Goal: Task Accomplishment & Management: Use online tool/utility

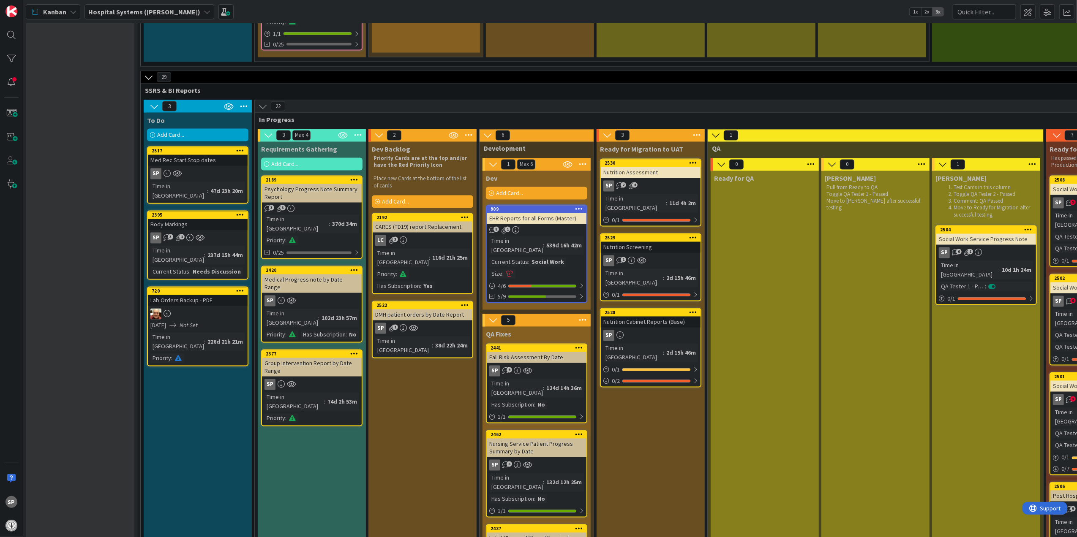
scroll to position [1521, 0]
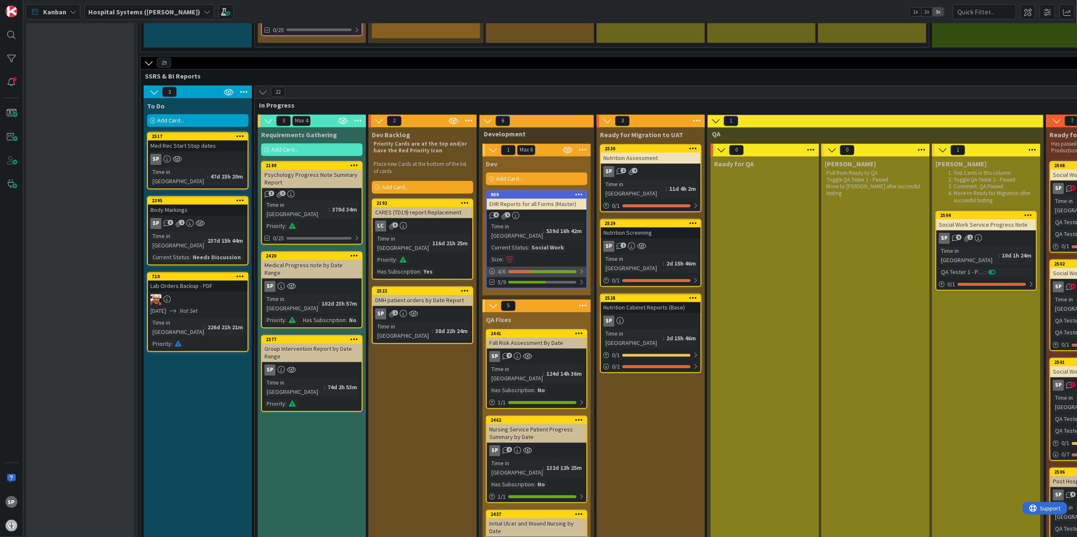
click at [580, 269] on div at bounding box center [581, 272] width 5 height 7
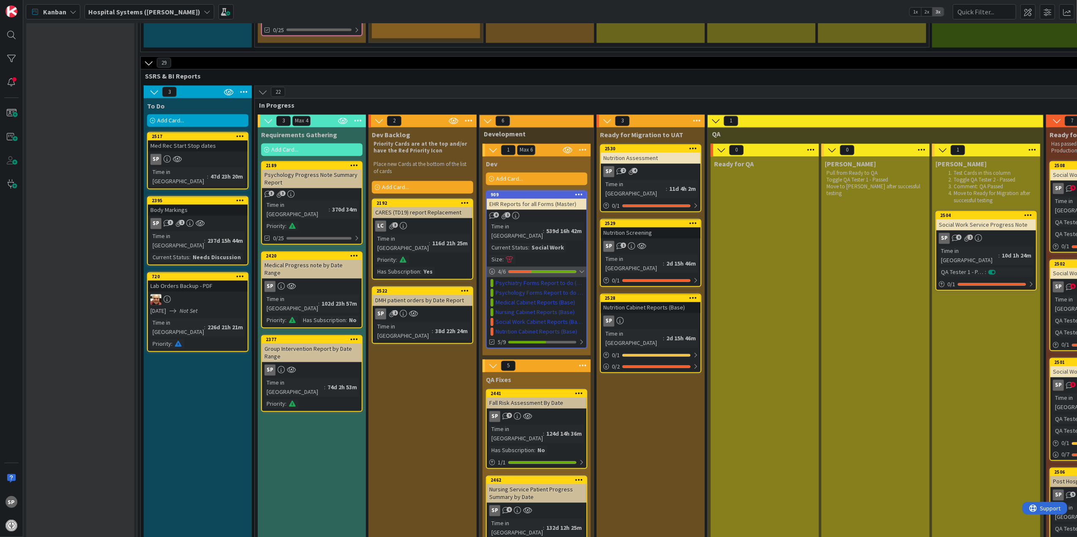
click at [580, 269] on div at bounding box center [581, 272] width 5 height 7
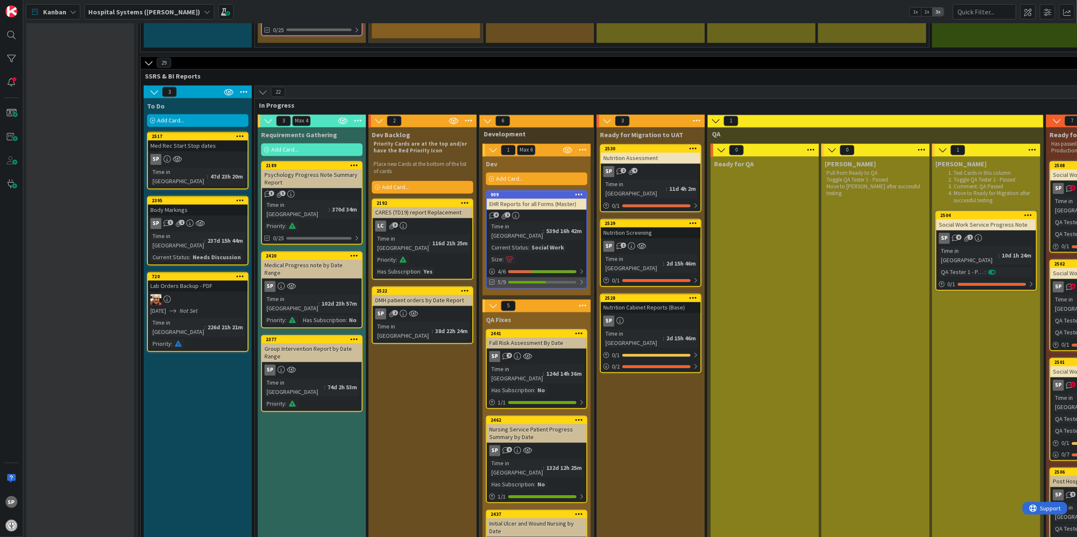
click at [580, 279] on div at bounding box center [581, 282] width 5 height 7
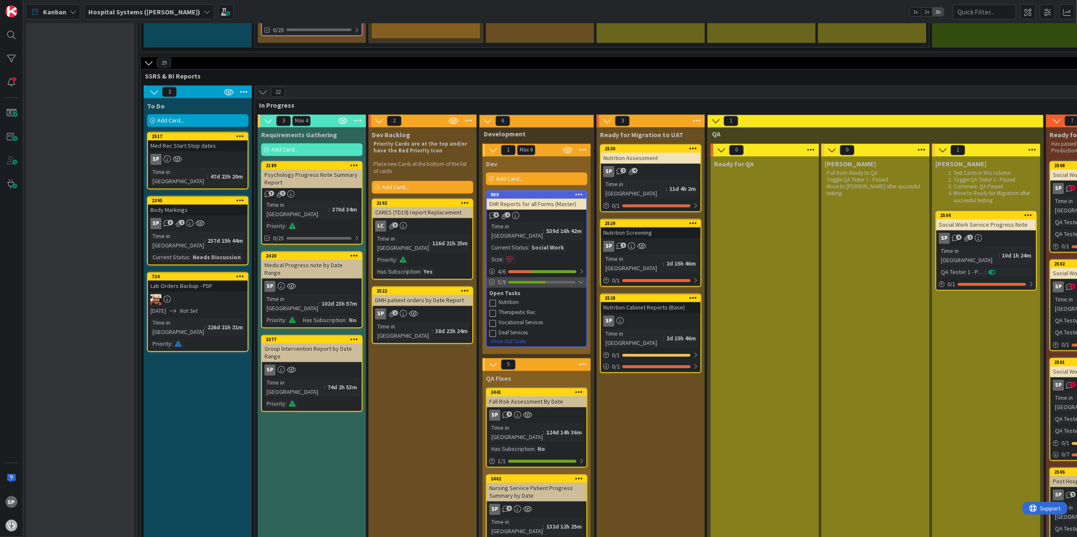
click at [581, 279] on div at bounding box center [581, 282] width 6 height 7
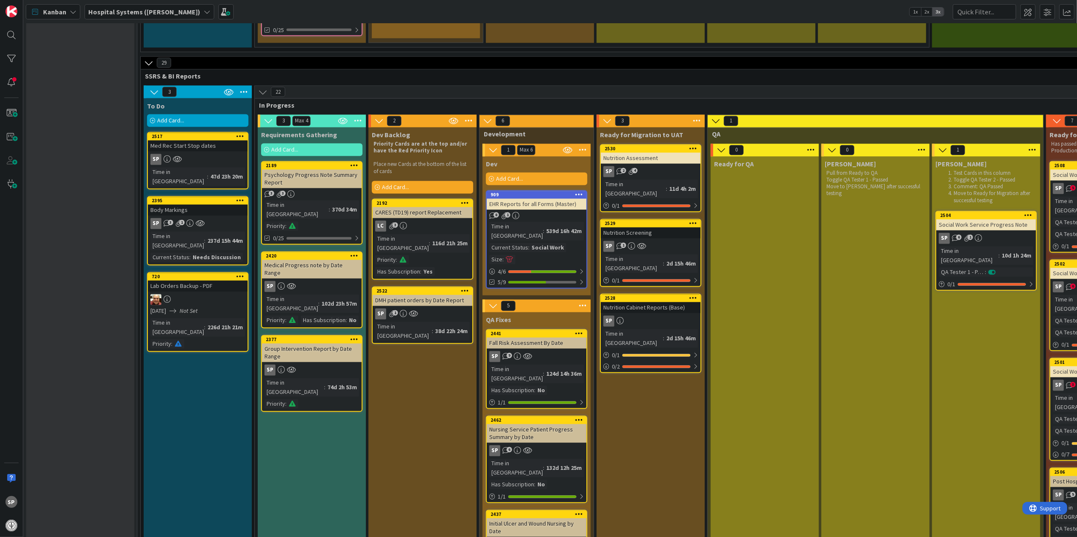
click at [678, 303] on div "Nutrition Cabinet Reports (Base)" at bounding box center [651, 308] width 100 height 11
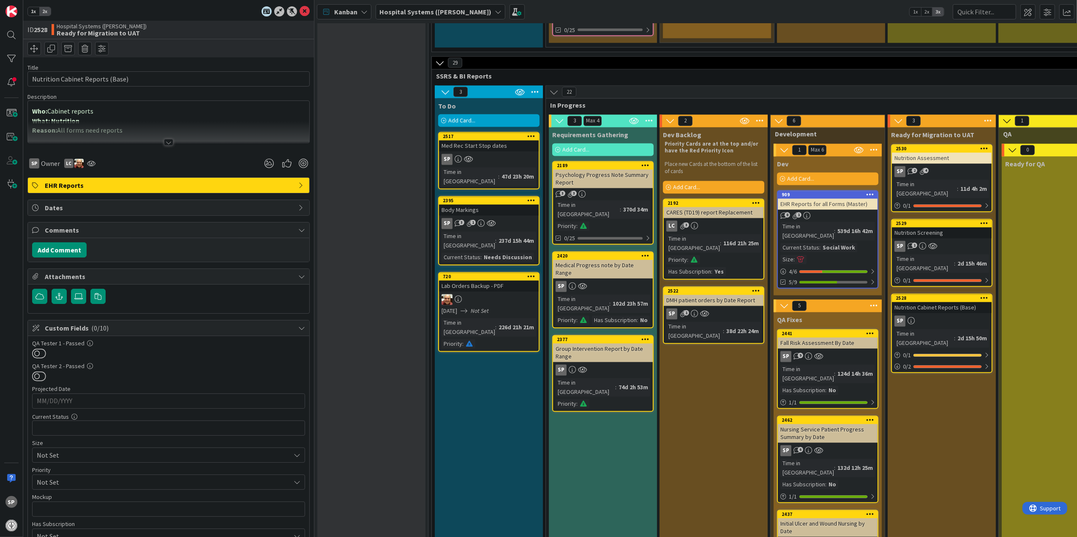
click at [175, 142] on div at bounding box center [168, 132] width 281 height 22
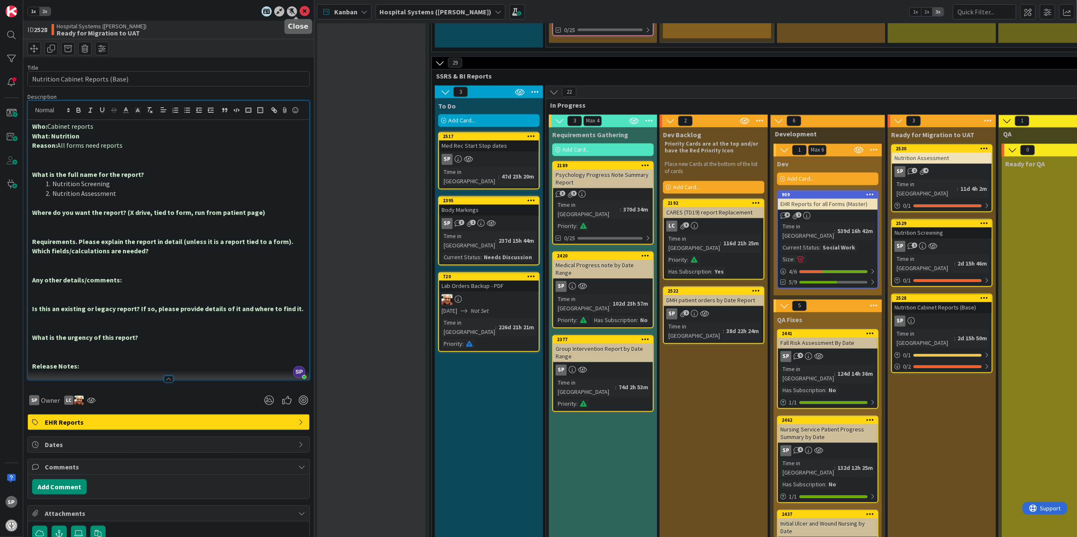
click at [300, 14] on icon at bounding box center [305, 11] width 10 height 10
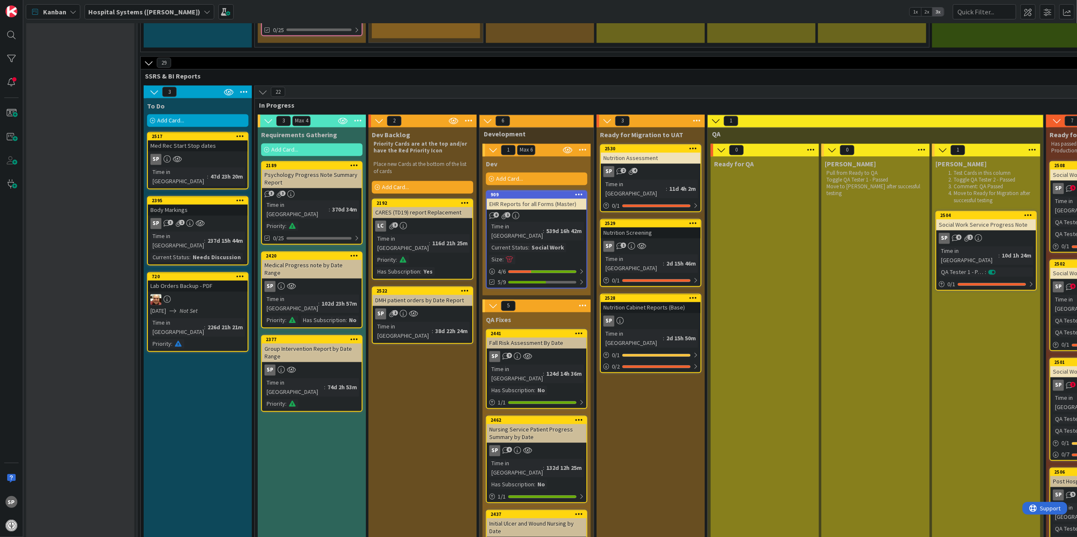
click at [690, 295] on icon at bounding box center [693, 298] width 8 height 6
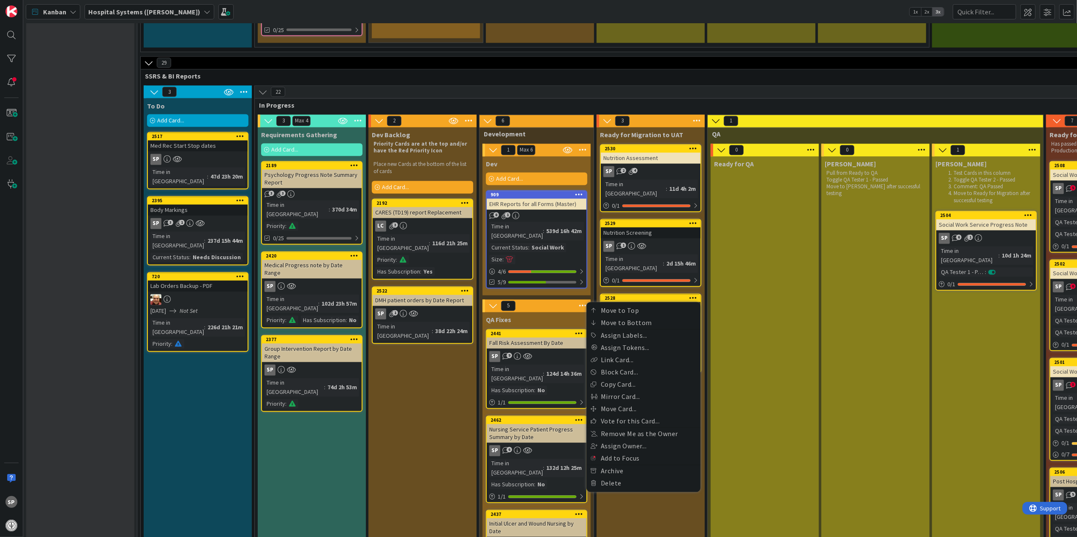
click at [735, 205] on div "Ready for QA" at bounding box center [765, 507] width 108 height 701
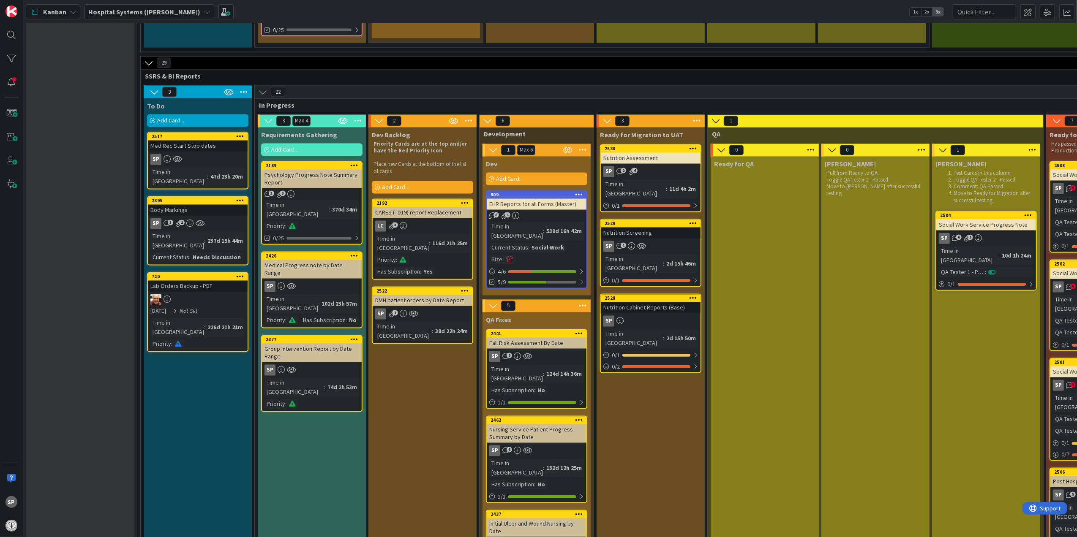
click at [670, 303] on div "Nutrition Cabinet Reports (Base)" at bounding box center [651, 308] width 100 height 11
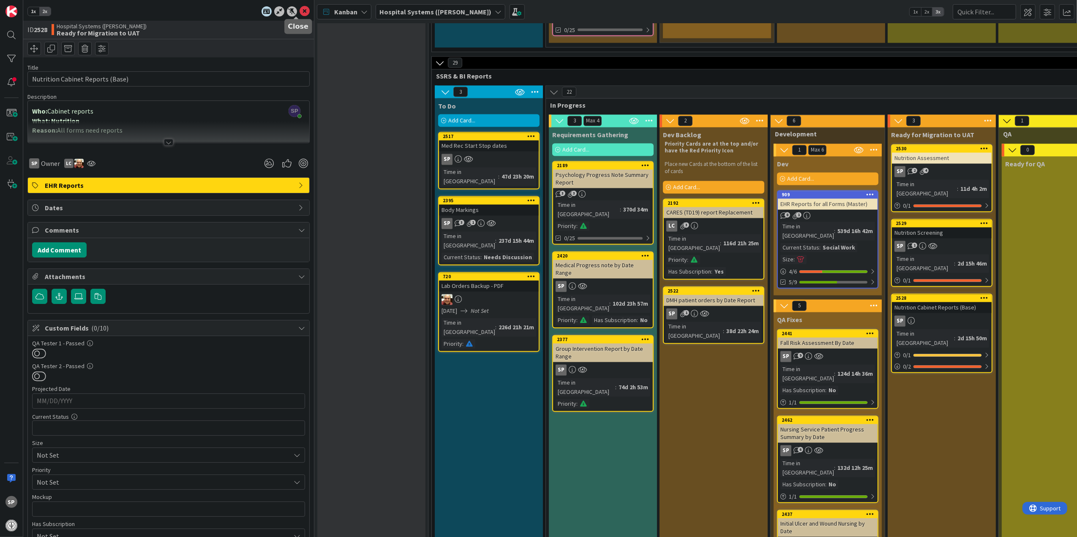
click at [300, 11] on icon at bounding box center [305, 11] width 10 height 10
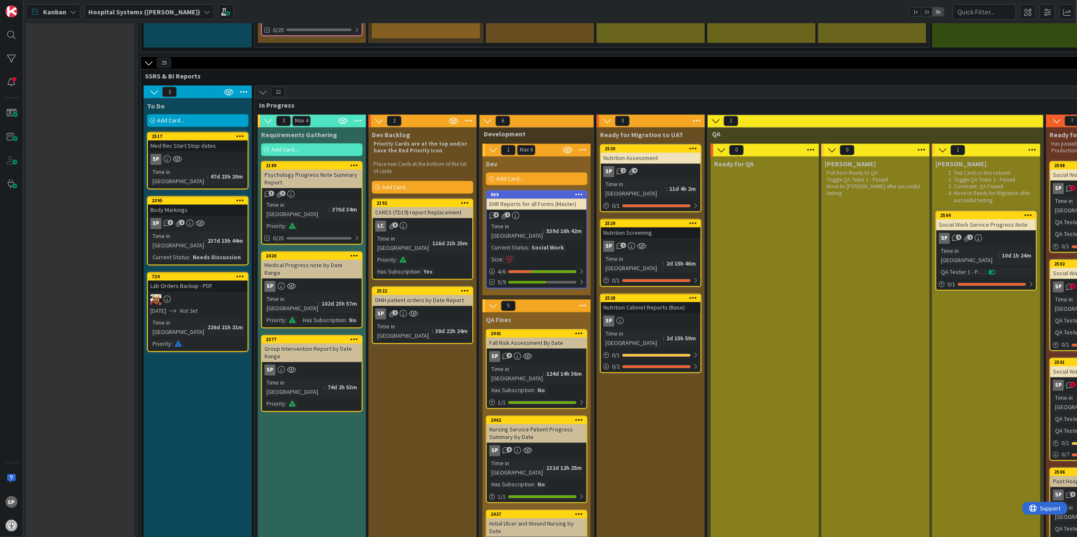
click at [695, 295] on icon at bounding box center [693, 298] width 8 height 6
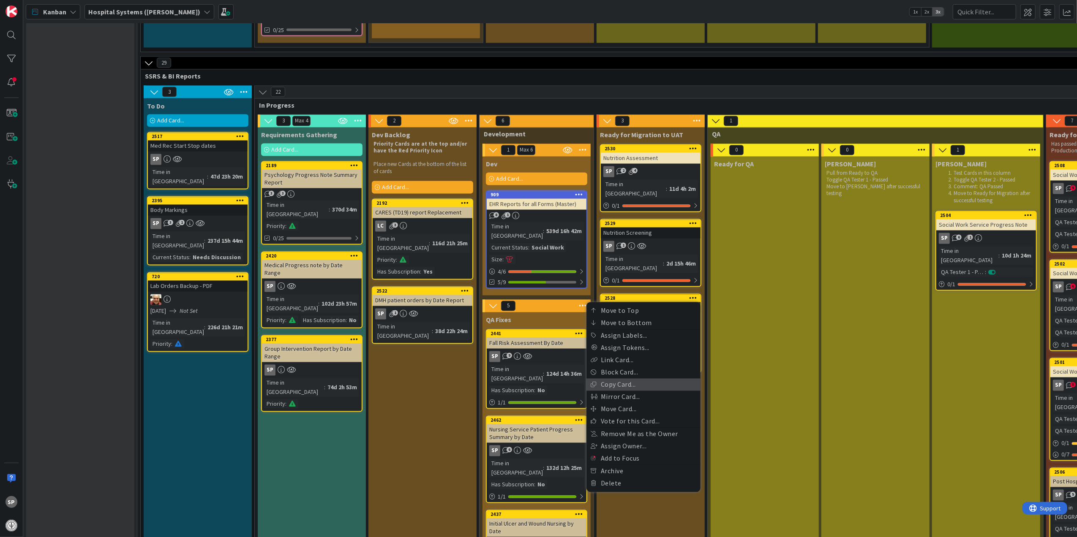
click at [639, 379] on link "Copy Card..." at bounding box center [643, 385] width 114 height 12
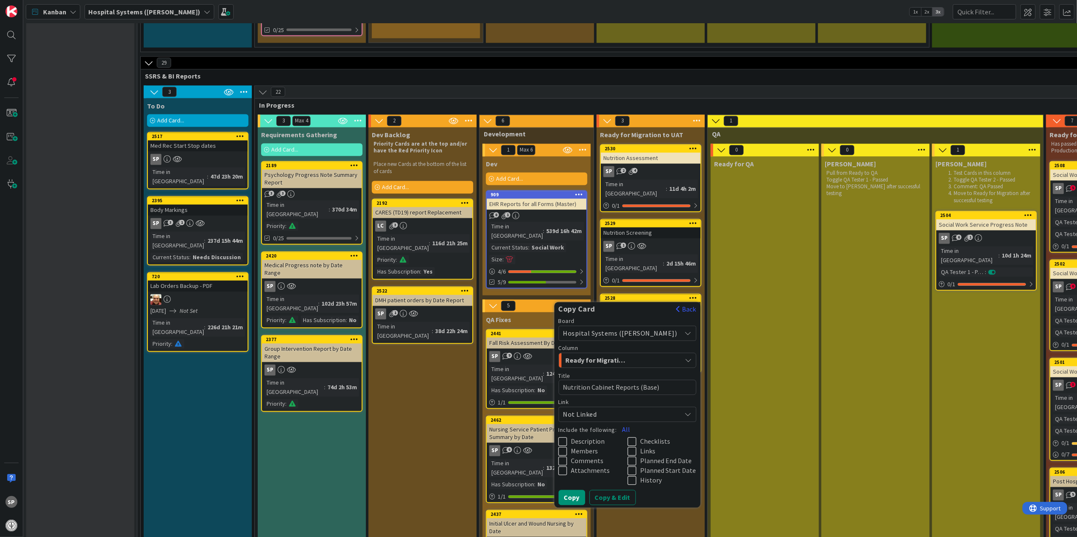
click at [674, 354] on div "Ready for Migration to UAT" at bounding box center [623, 361] width 118 height 14
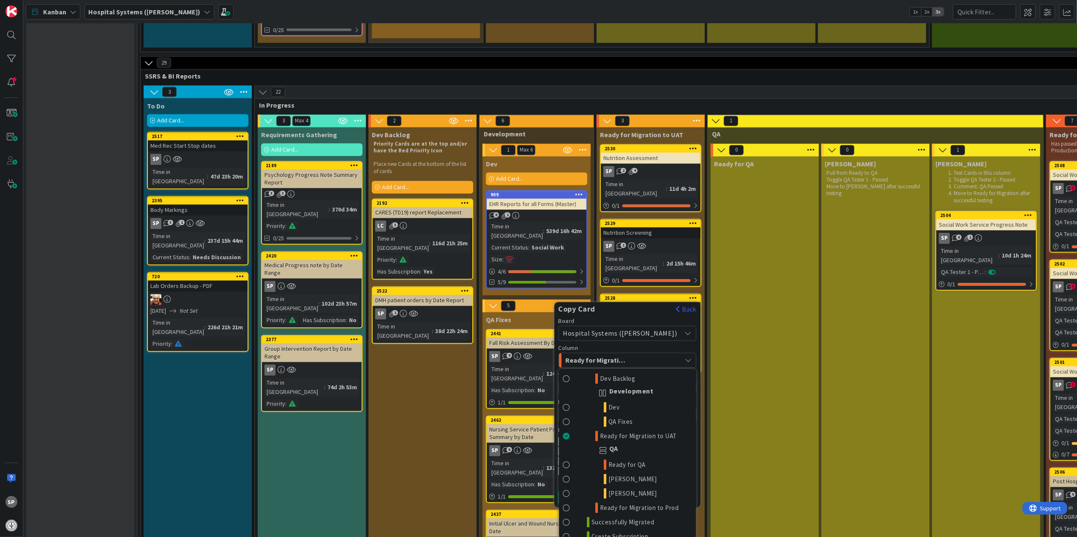
scroll to position [624, 0]
click at [570, 408] on span at bounding box center [566, 413] width 7 height 10
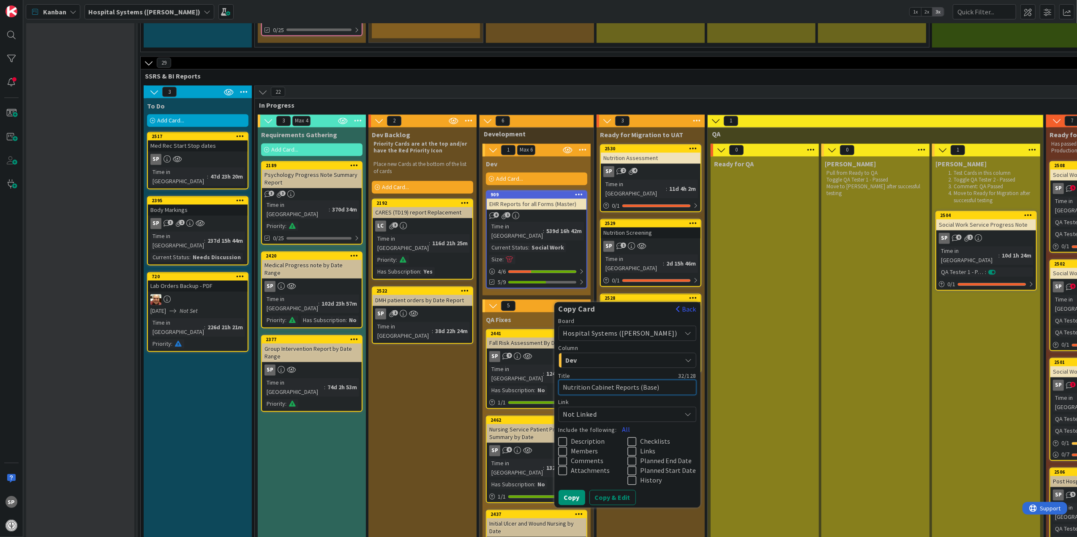
click at [600, 380] on textarea "Nutrition Cabinet Reports (Base)" at bounding box center [628, 388] width 138 height 16
type textarea "x"
type textarea "TCabinet Reports (Base)"
type textarea "x"
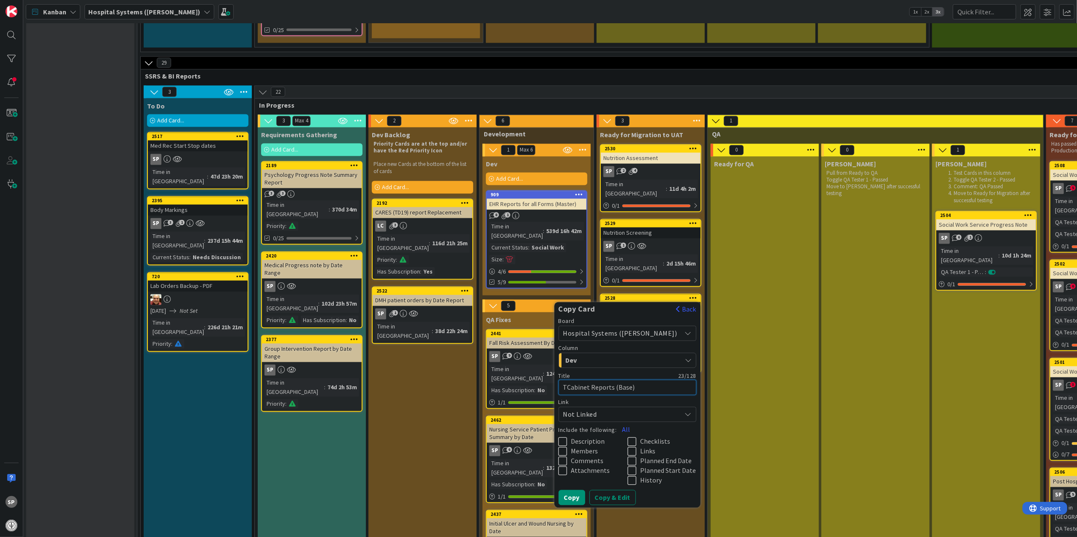
type textarea "ThCabinet Reports (Base)"
type textarea "x"
type textarea "TheCabinet Reports (Base)"
type textarea "x"
type textarea "TherCabinet Reports (Base)"
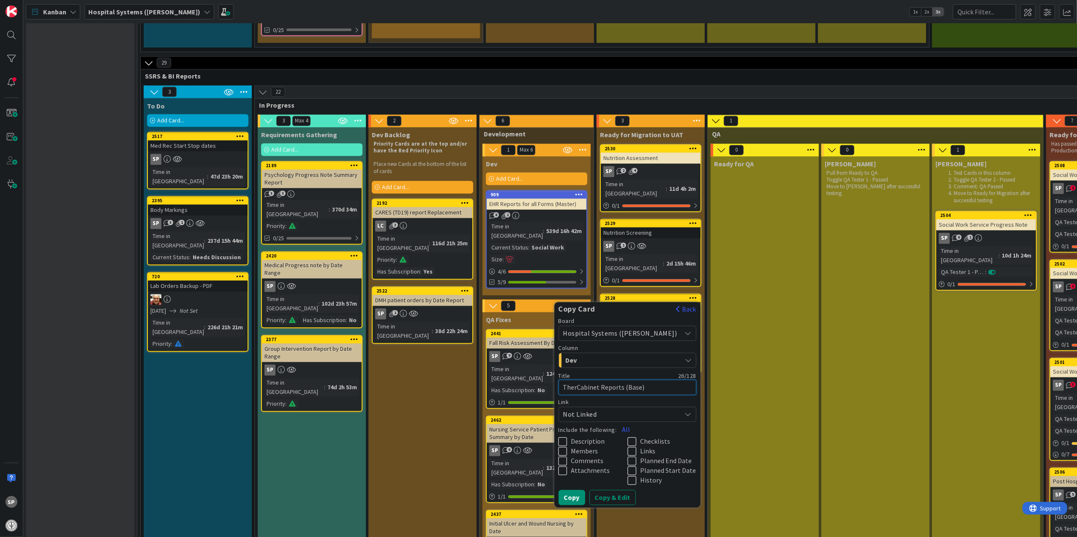
type textarea "x"
type textarea "TheraCabinet Reports (Base)"
type textarea "x"
type textarea "TherapCabinet Reports (Base)"
type textarea "x"
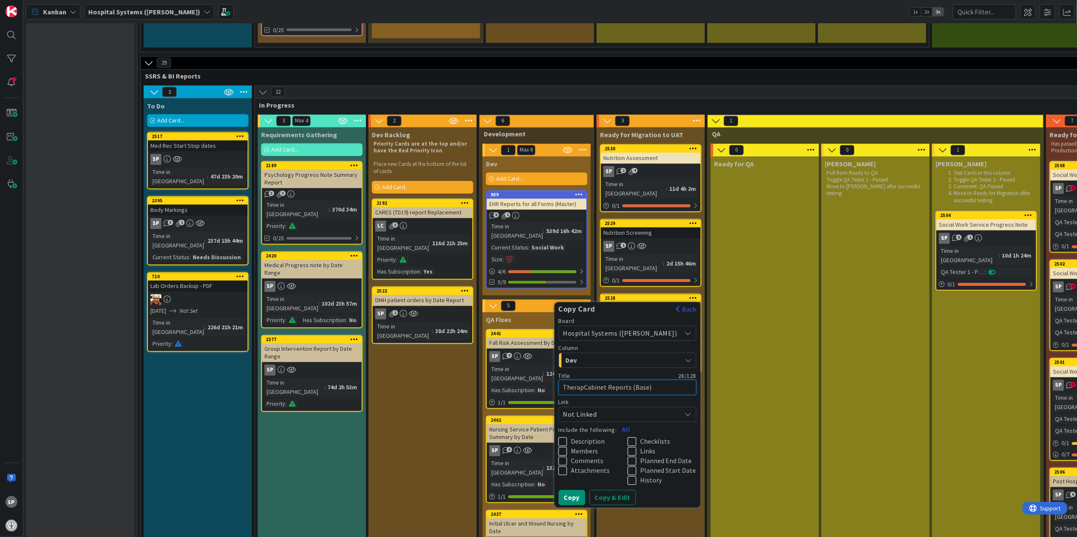
type textarea "TherapeCabinet Reports (Base)"
type textarea "x"
type textarea "TherapeuCabinet Reports (Base)"
type textarea "x"
type textarea "TherapeutCabinet Reports (Base)"
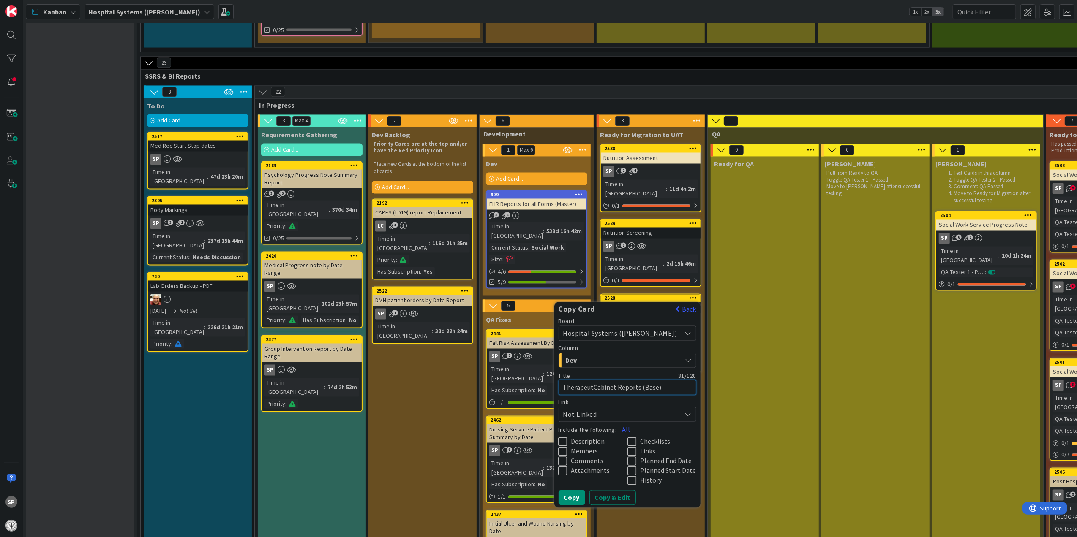
type textarea "x"
type textarea "TherapeutiCabinet Reports (Base)"
type textarea "x"
type textarea "TherapeuticCabinet Reports (Base)"
type textarea "x"
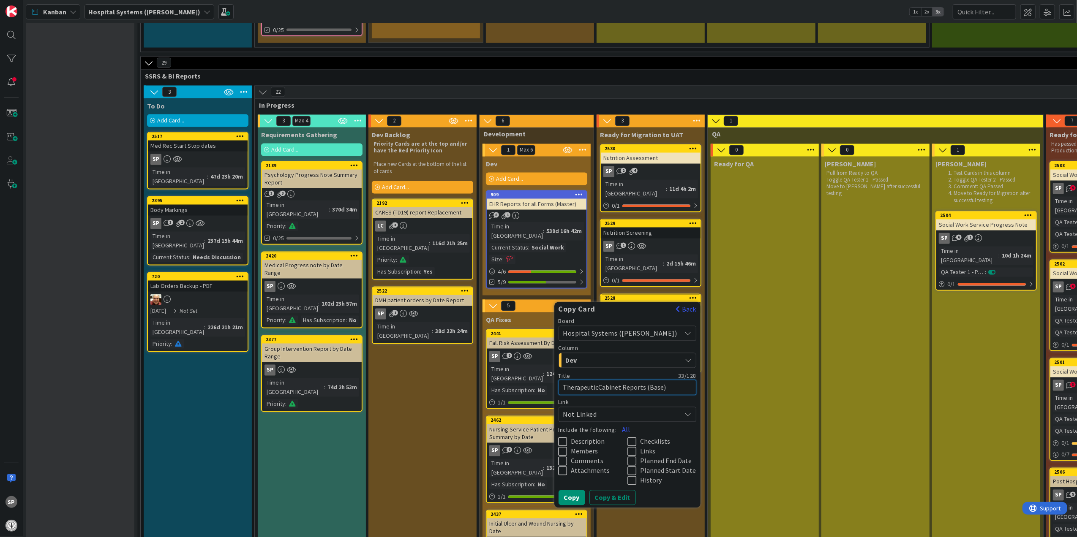
type textarea "Therapeutic Cabinet Reports (Base)"
type textarea "x"
type textarea "Therapeutic RCabinet Reports (Base)"
type textarea "x"
type textarea "Therapeutic ReCabinet Reports (Base)"
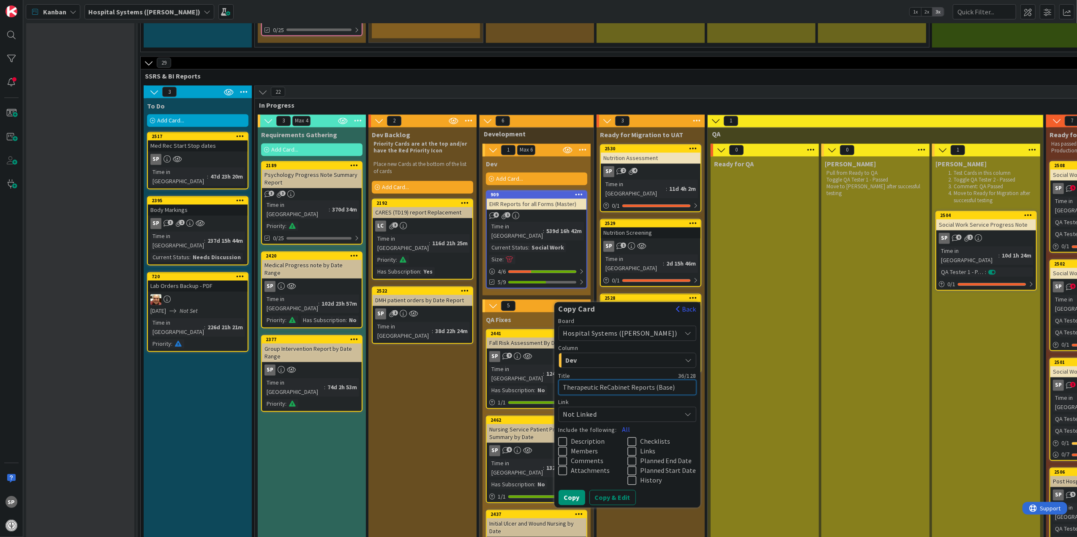
type textarea "x"
type textarea "Therapeutic RecCabinet Reports (Base)"
type textarea "x"
type textarea "Therapeutic Rec Cabinet Reports (Base)"
click at [597, 448] on span "Description" at bounding box center [588, 452] width 34 height 8
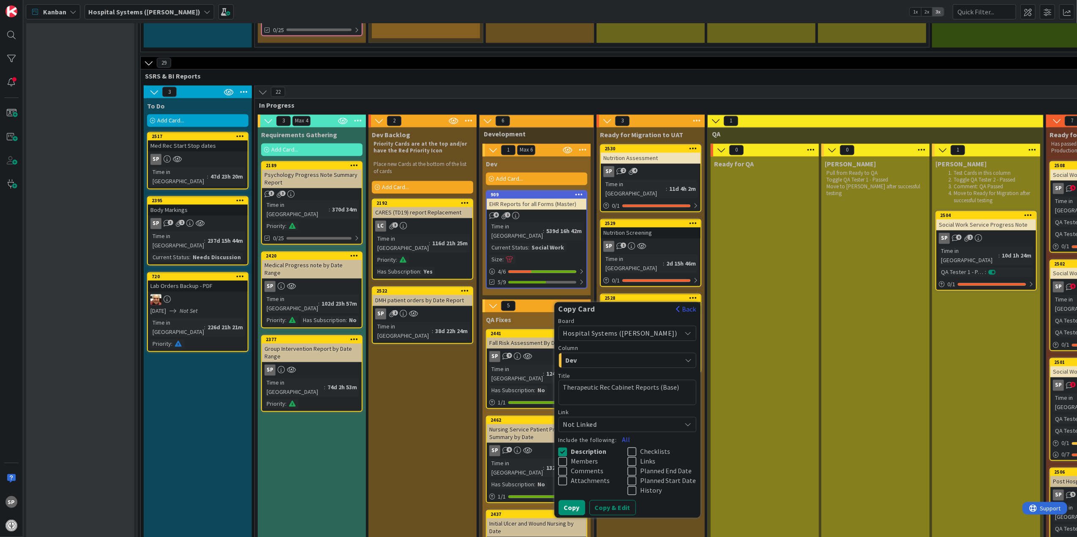
click at [640, 457] on icon at bounding box center [633, 462] width 13 height 10
click at [631, 501] on button "Copy & Edit" at bounding box center [612, 508] width 46 height 15
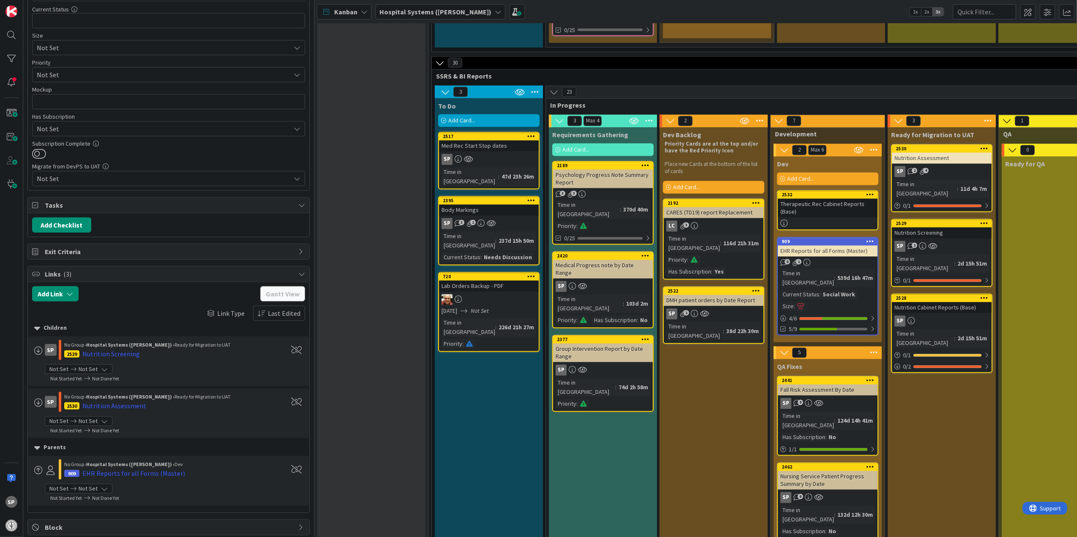
scroll to position [450, 0]
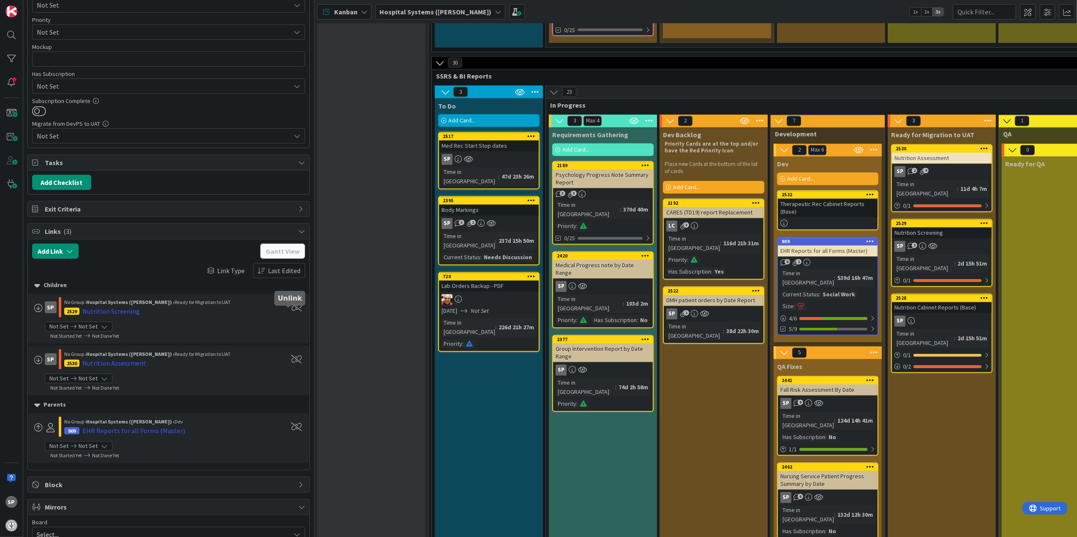
click at [292, 310] on span at bounding box center [297, 307] width 11 height 8
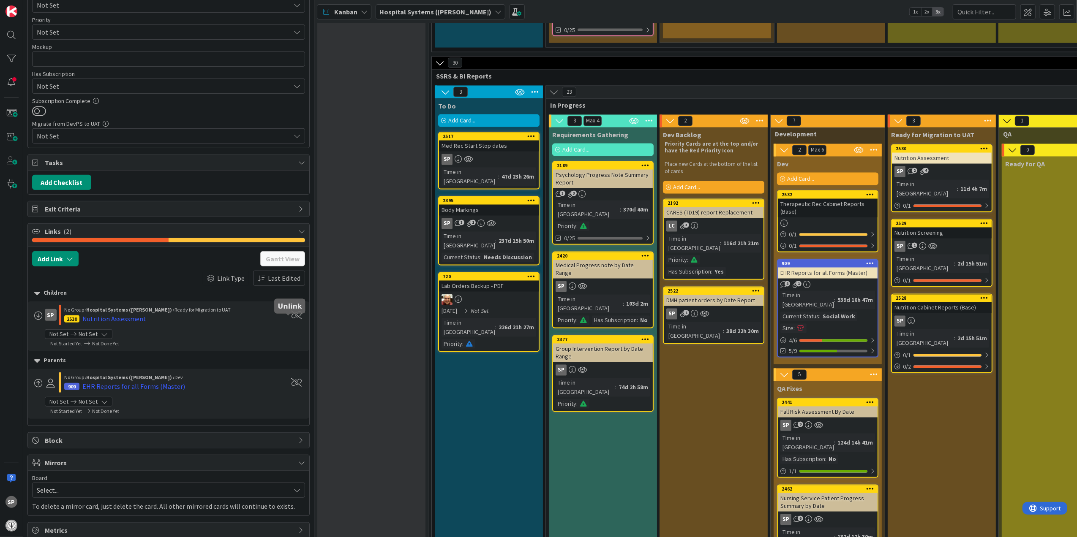
click at [292, 319] on span at bounding box center [297, 315] width 11 height 8
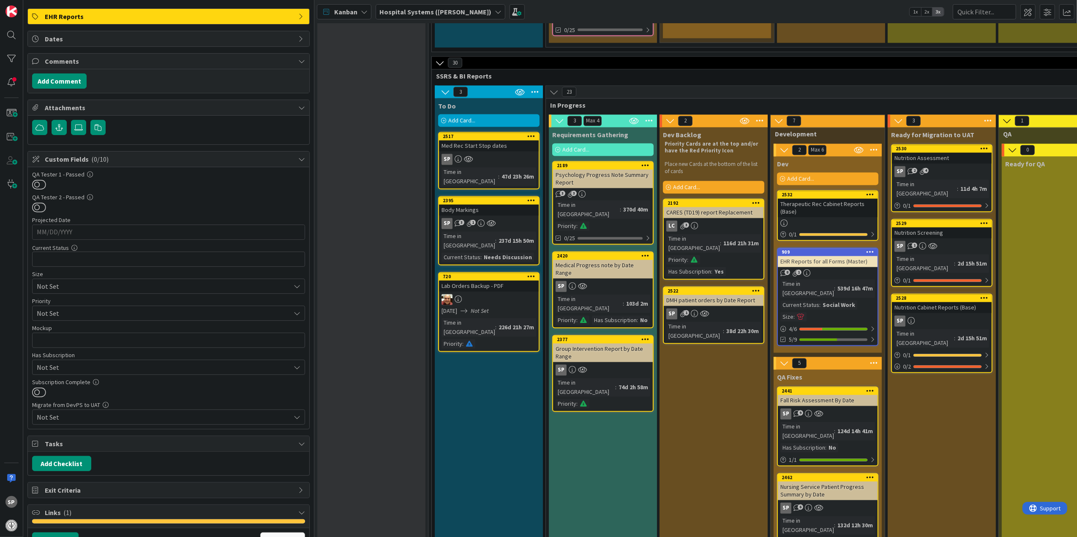
scroll to position [0, 0]
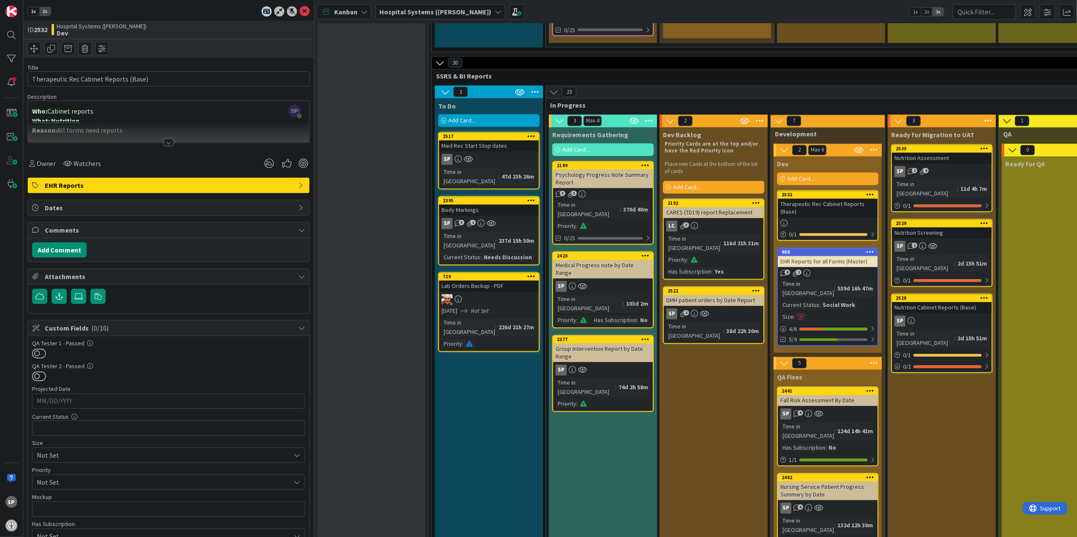
click at [161, 139] on div at bounding box center [168, 132] width 281 height 22
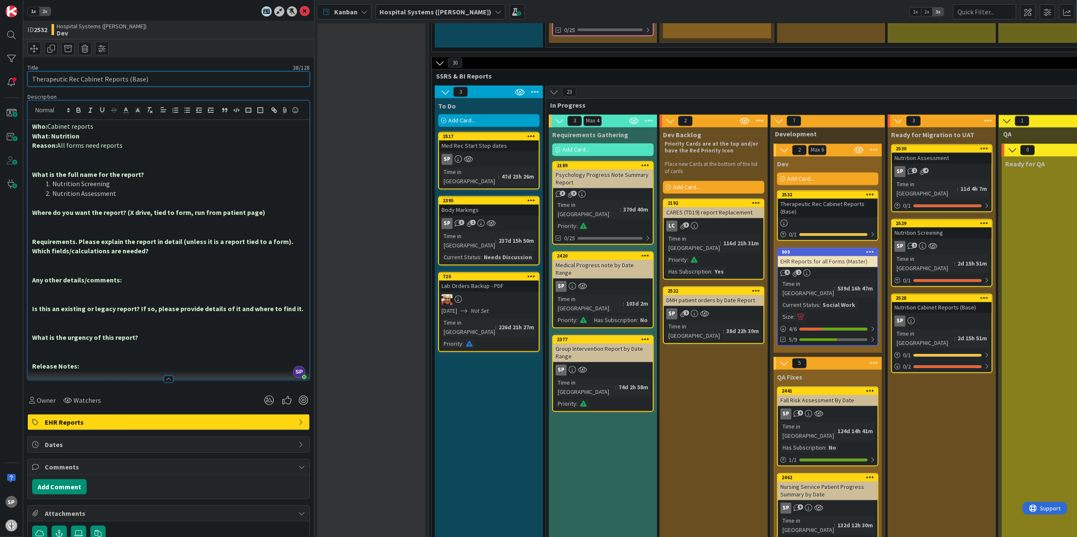
drag, startPoint x: 78, startPoint y: 79, endPoint x: 31, endPoint y: 82, distance: 46.9
click at [31, 82] on input "Therapeutic Rec Cabinet Reports (Base)" at bounding box center [168, 78] width 282 height 15
click at [71, 140] on strong "What: Nutrition" at bounding box center [55, 136] width 47 height 8
paste div
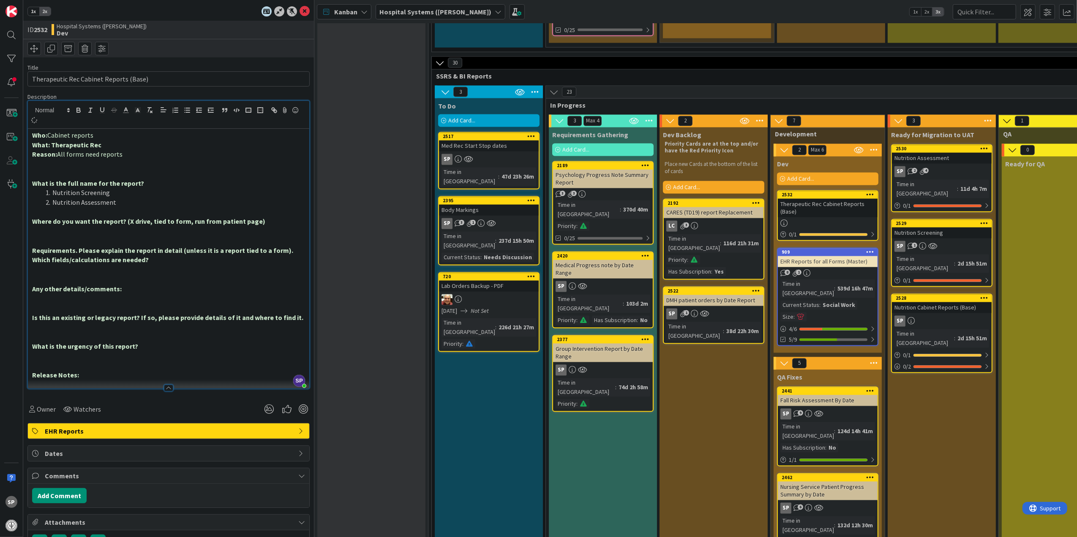
type textarea "x"
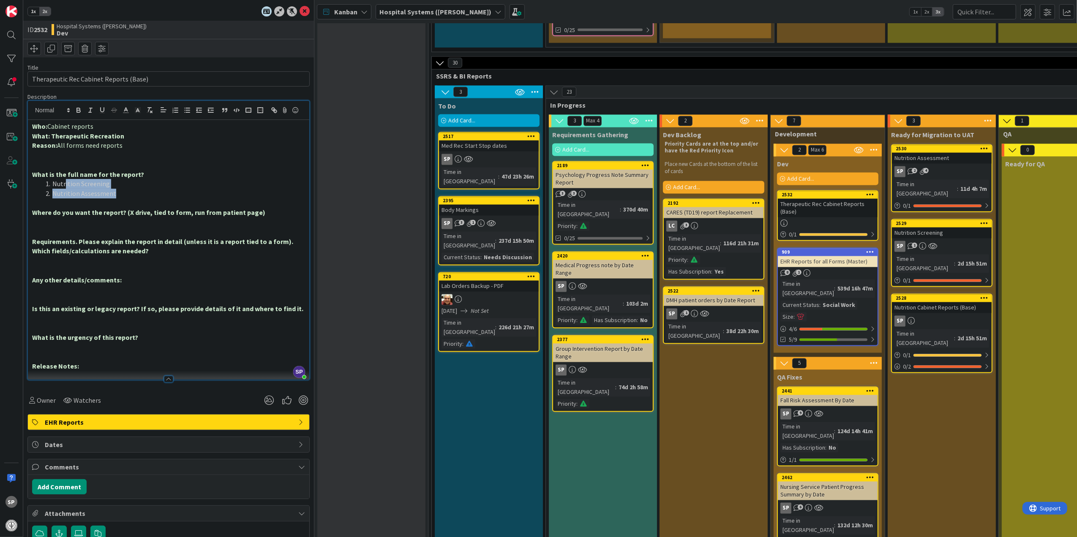
drag, startPoint x: 122, startPoint y: 205, endPoint x: 65, endPoint y: 198, distance: 57.1
click at [65, 198] on ol "Nutrition Screening Nutrition Assessment" at bounding box center [168, 188] width 273 height 19
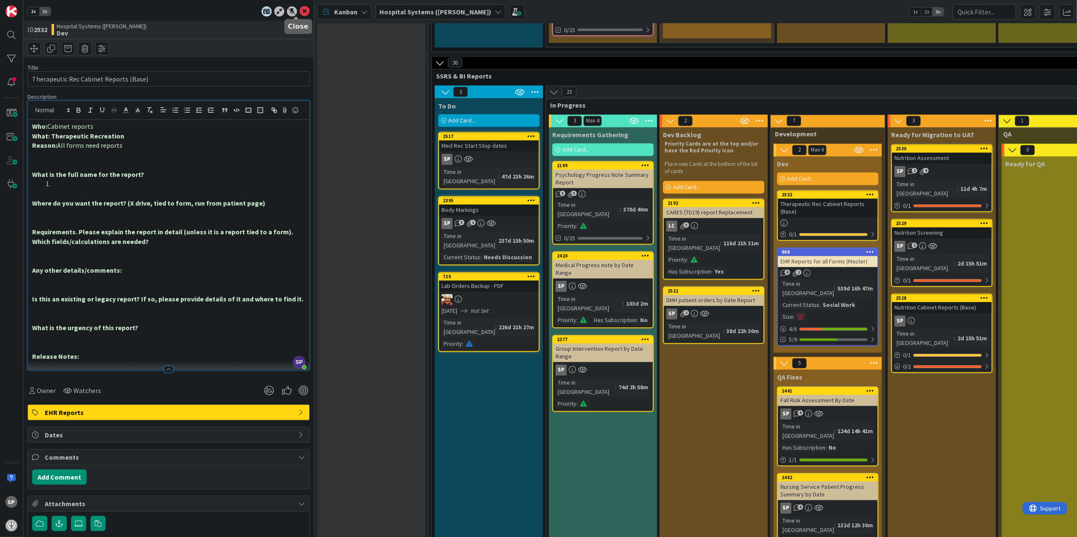
click at [300, 6] on icon at bounding box center [305, 11] width 10 height 10
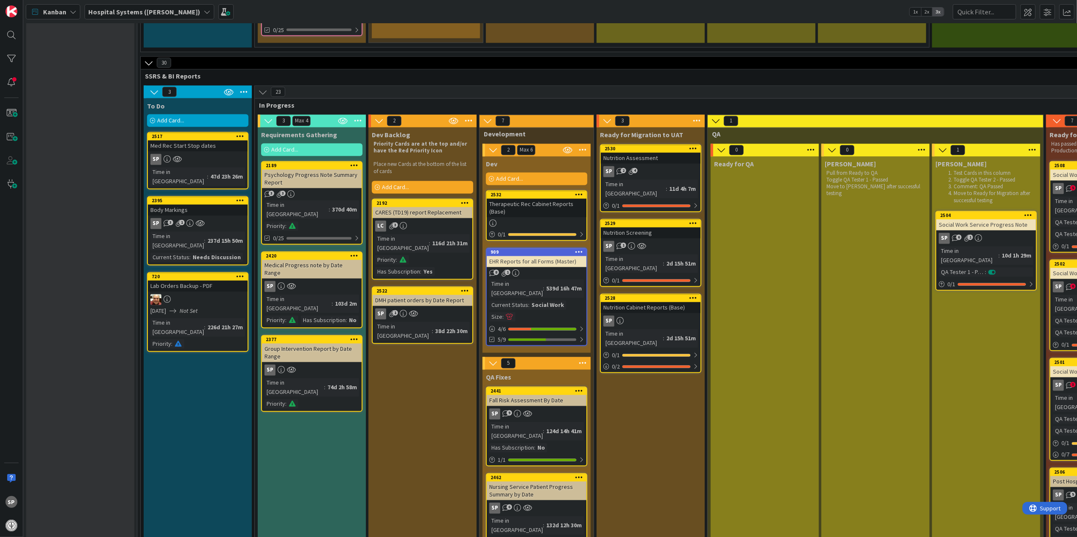
click at [547, 199] on div "Therapeutic Rec Cabinet Reports (Base)" at bounding box center [537, 208] width 100 height 19
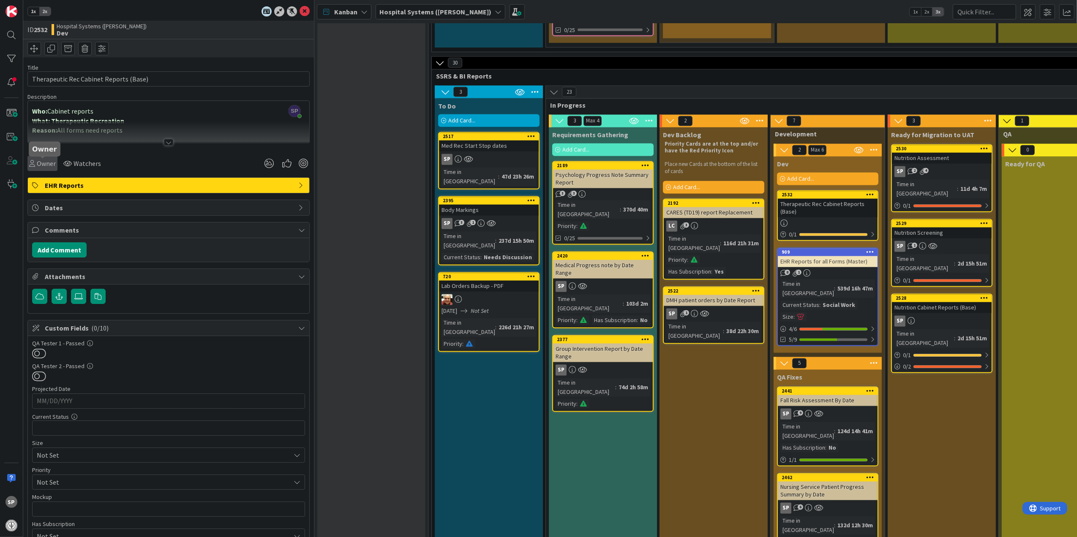
click at [36, 164] on div "Owner" at bounding box center [42, 163] width 27 height 10
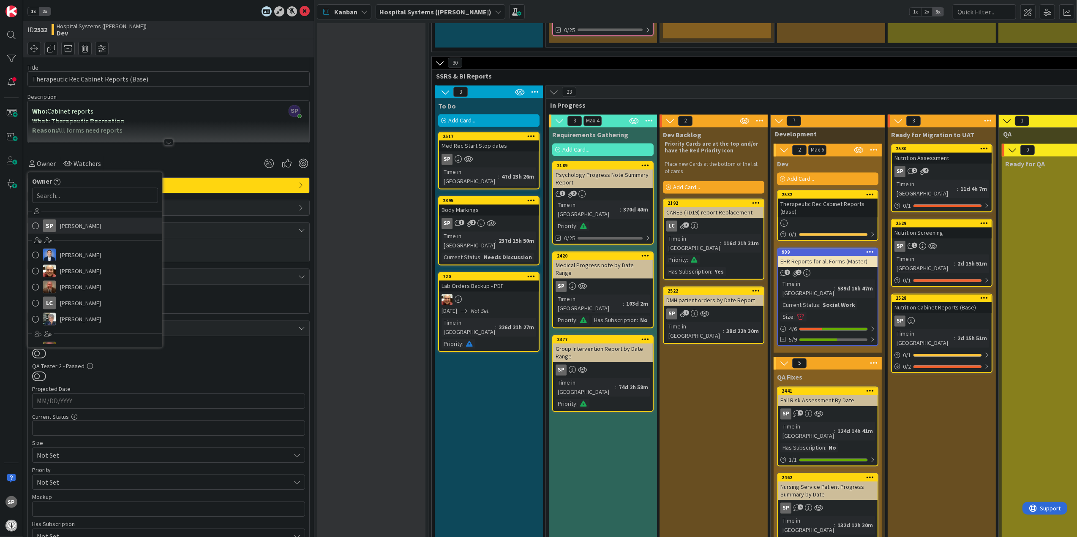
click at [57, 223] on link "SP [PERSON_NAME]" at bounding box center [95, 226] width 134 height 16
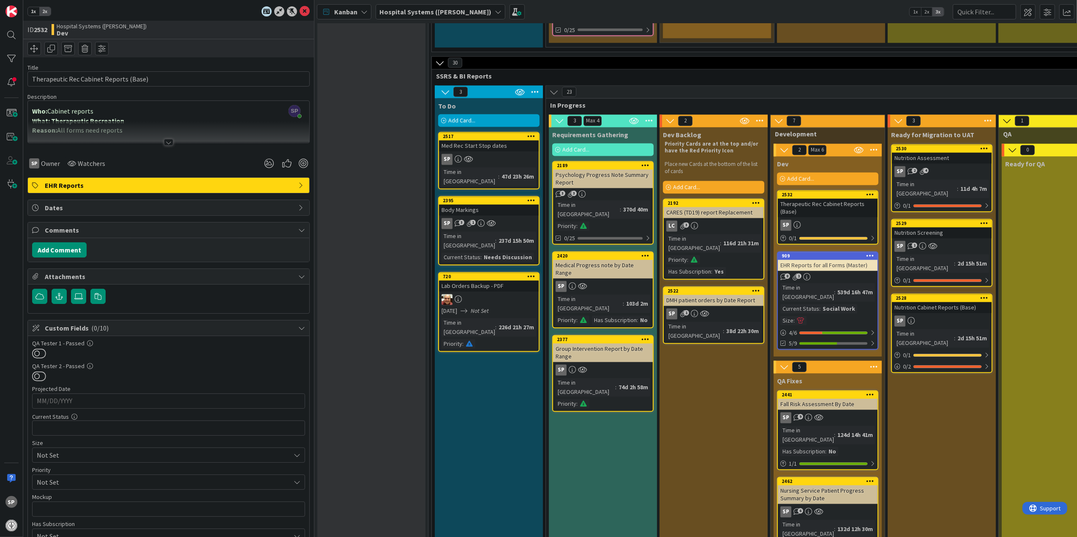
click at [957, 303] on div "Nutrition Cabinet Reports (Base)" at bounding box center [942, 308] width 100 height 11
click at [300, 9] on icon at bounding box center [305, 11] width 10 height 10
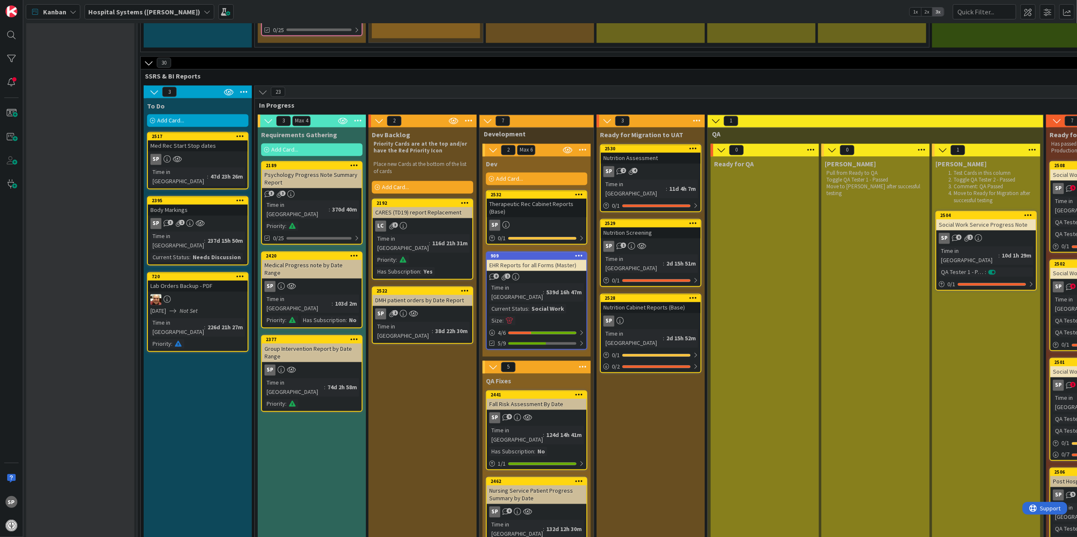
click at [509, 199] on div "Therapeutic Rec Cabinet Reports (Base)" at bounding box center [537, 208] width 100 height 19
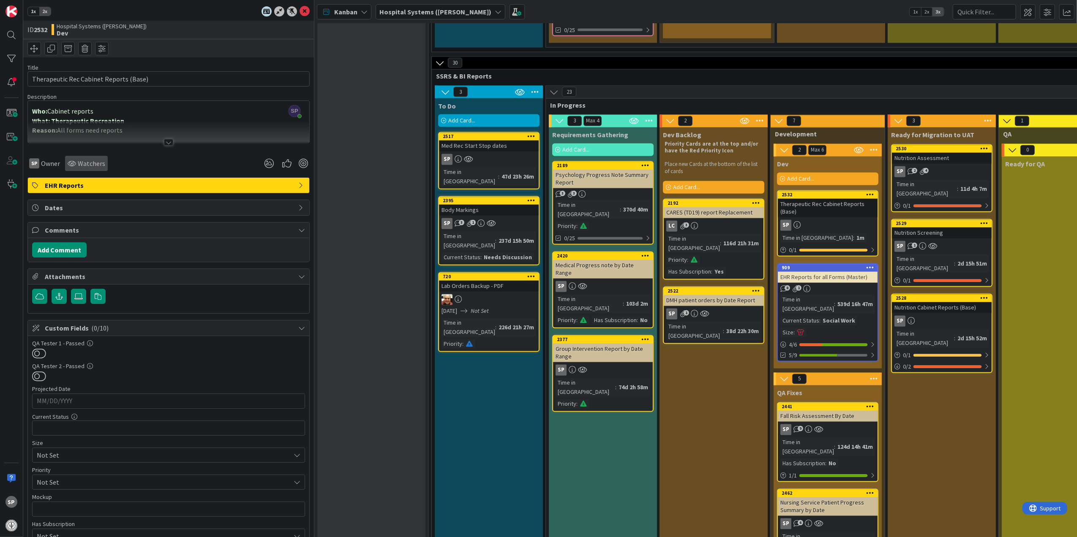
click at [74, 169] on div "Watchers" at bounding box center [86, 163] width 43 height 15
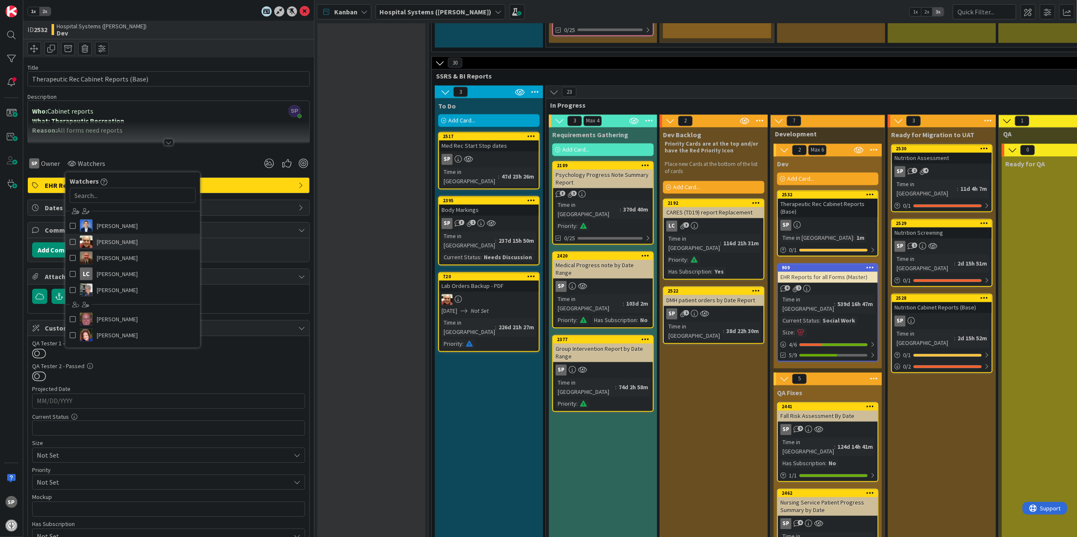
click at [73, 243] on span at bounding box center [73, 242] width 6 height 13
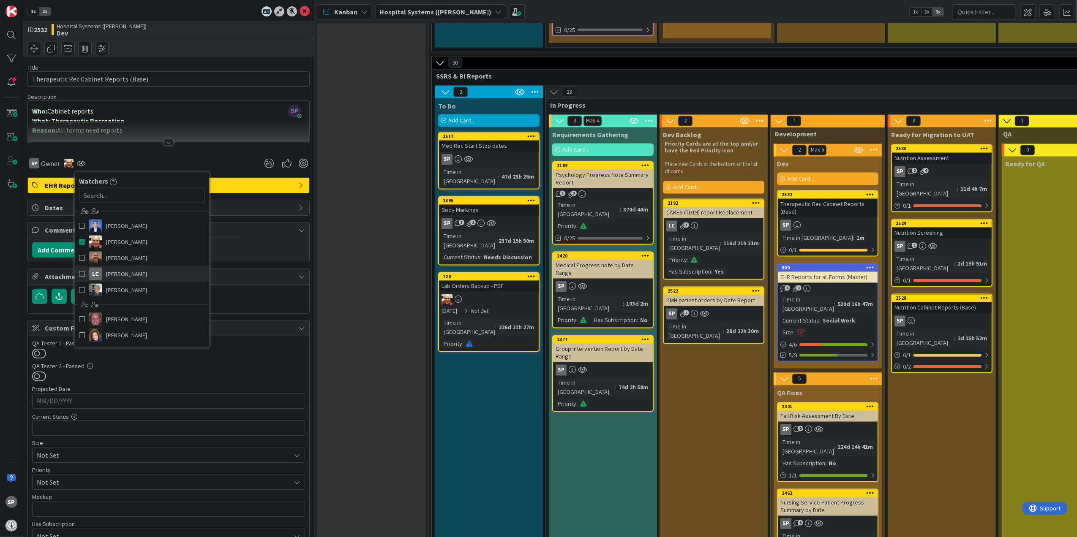
click at [79, 276] on span at bounding box center [82, 274] width 6 height 13
type textarea "x"
click at [216, 163] on div "SP Owner LC Watchers [PERSON_NAME] [PERSON_NAME] [PERSON_NAME] LC [PERSON_NAME]…" at bounding box center [168, 163] width 282 height 15
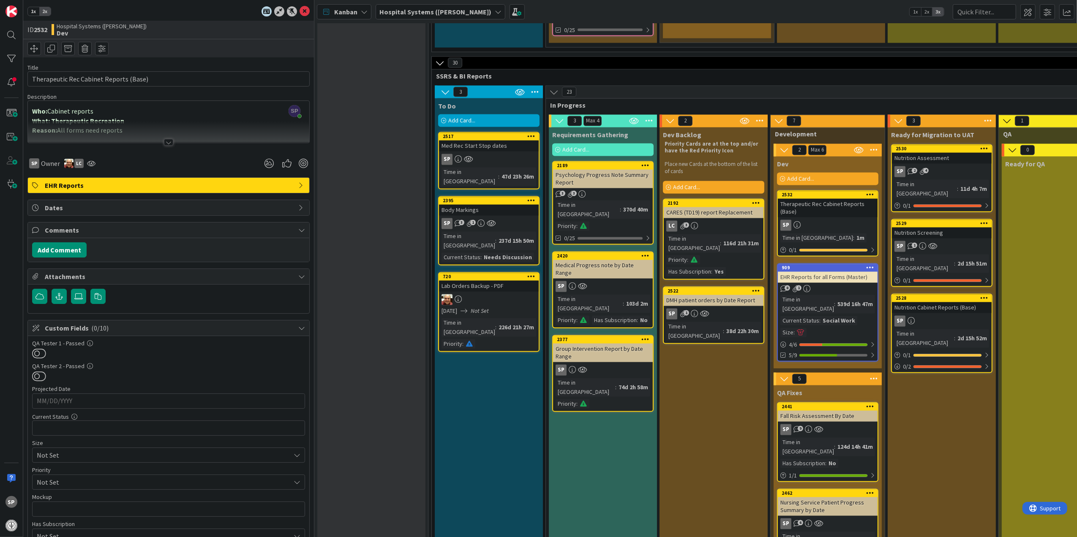
click at [164, 142] on div at bounding box center [168, 142] width 9 height 7
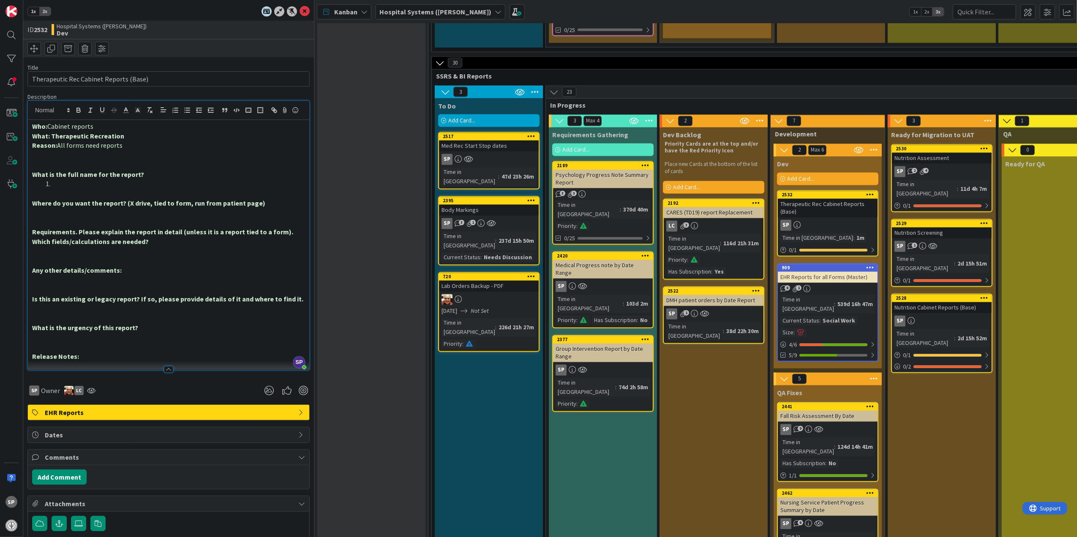
click at [135, 189] on li at bounding box center [173, 184] width 263 height 10
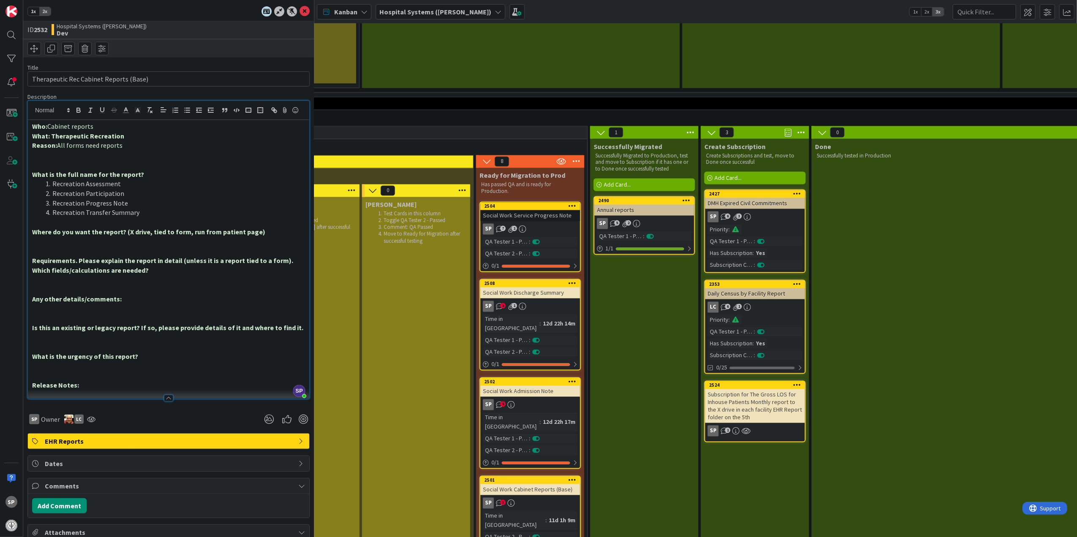
scroll to position [1408, 861]
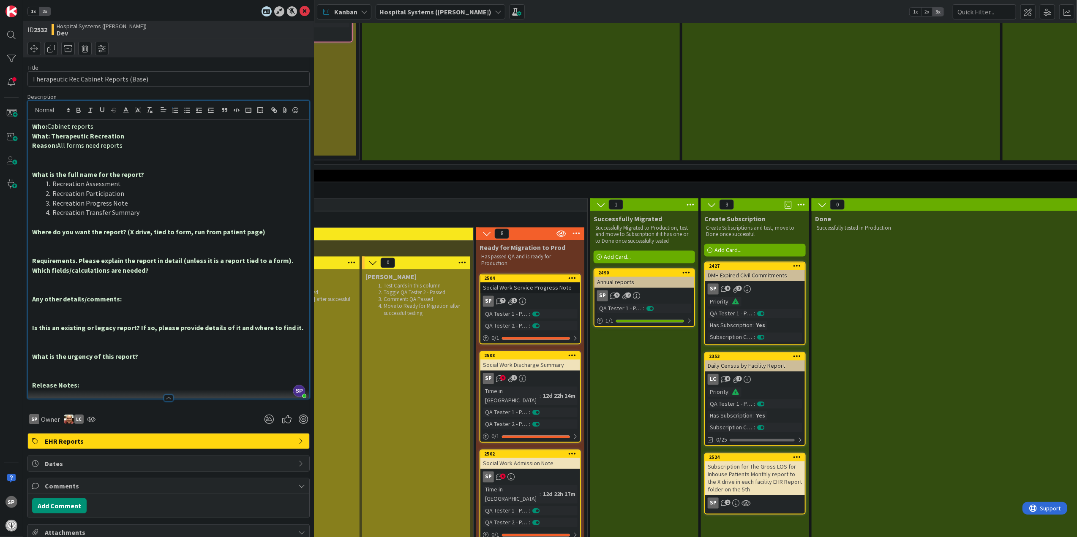
click at [779, 462] on div "Subscription for The Gross LOS for Inhouse Patients Monthly report to the X dri…" at bounding box center [755, 479] width 100 height 34
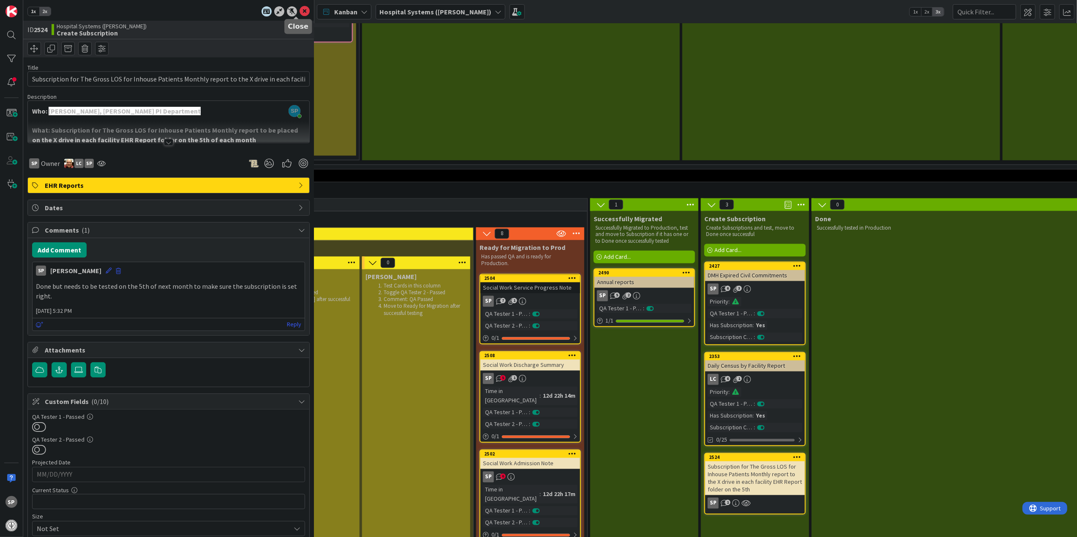
click at [300, 14] on icon at bounding box center [305, 11] width 10 height 10
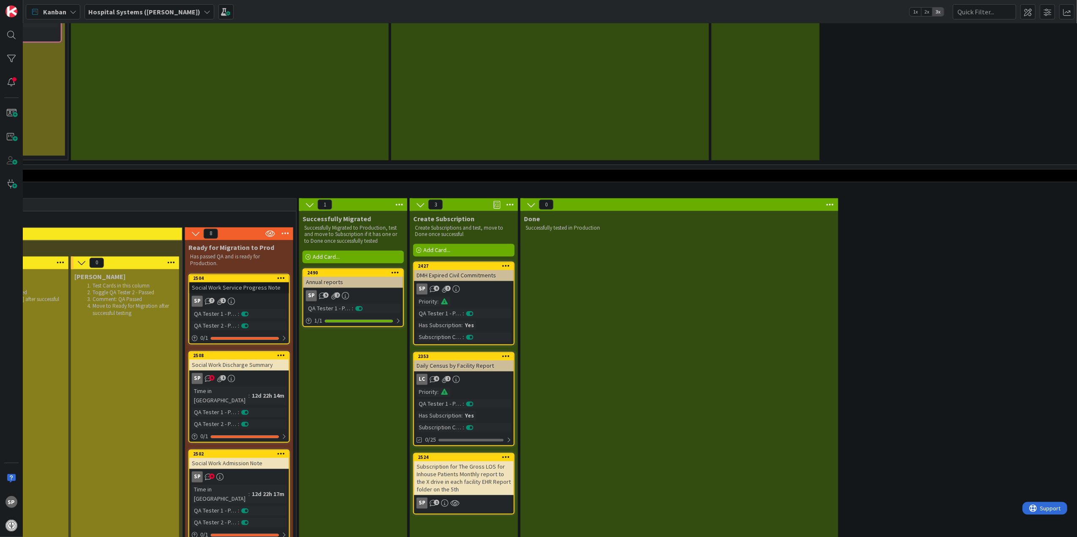
click at [486, 361] on div "Daily Census by Facility Report" at bounding box center [464, 366] width 100 height 11
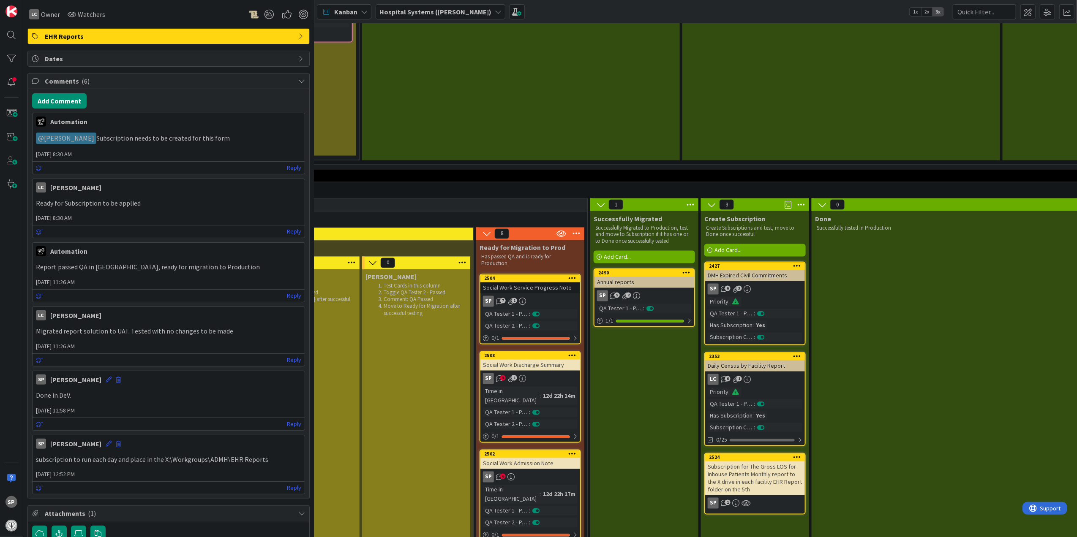
scroll to position [169, 0]
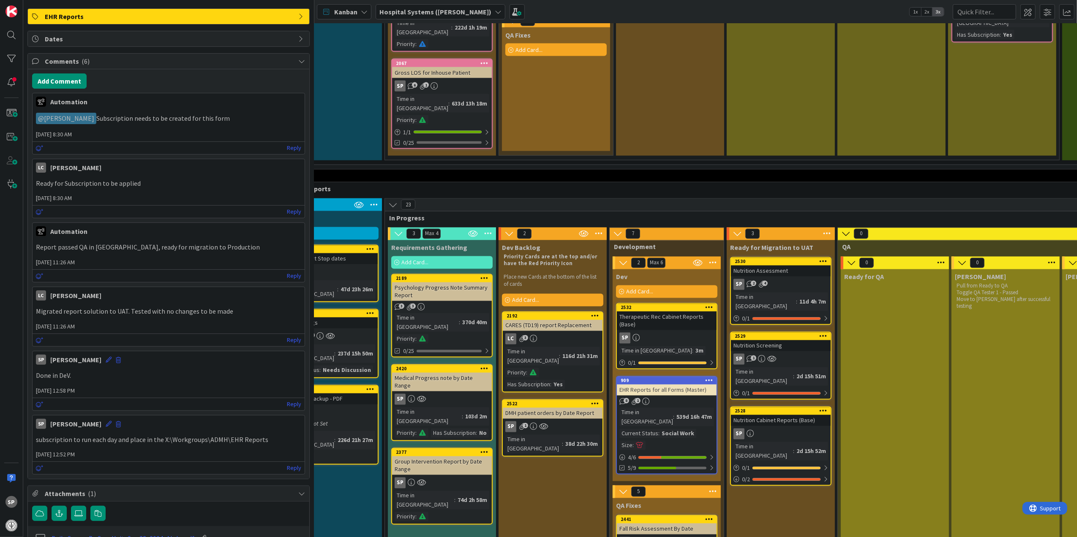
scroll to position [1408, 156]
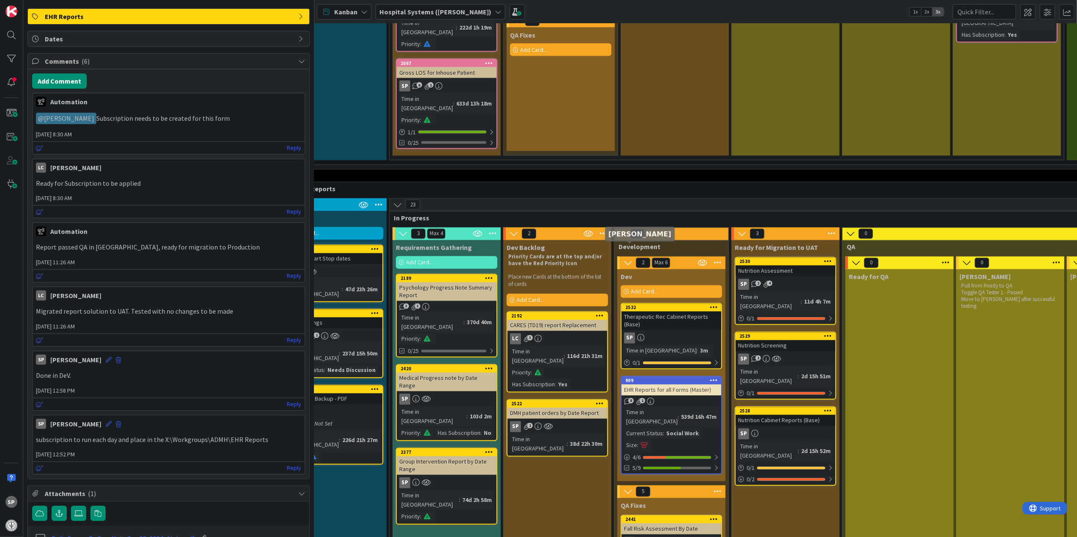
click at [665, 304] on div "2532" at bounding box center [672, 308] width 100 height 8
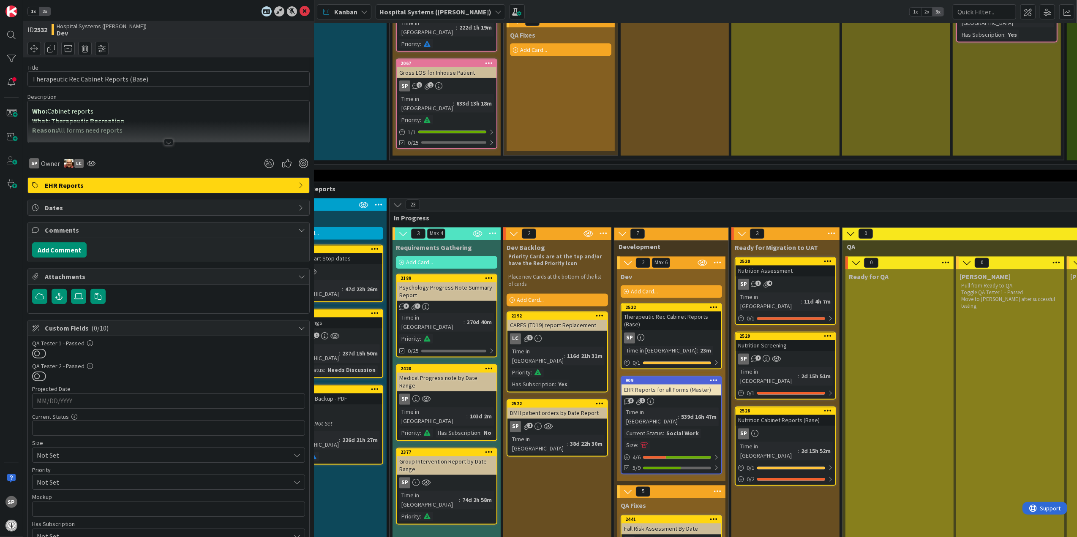
click at [164, 139] on div at bounding box center [168, 132] width 281 height 22
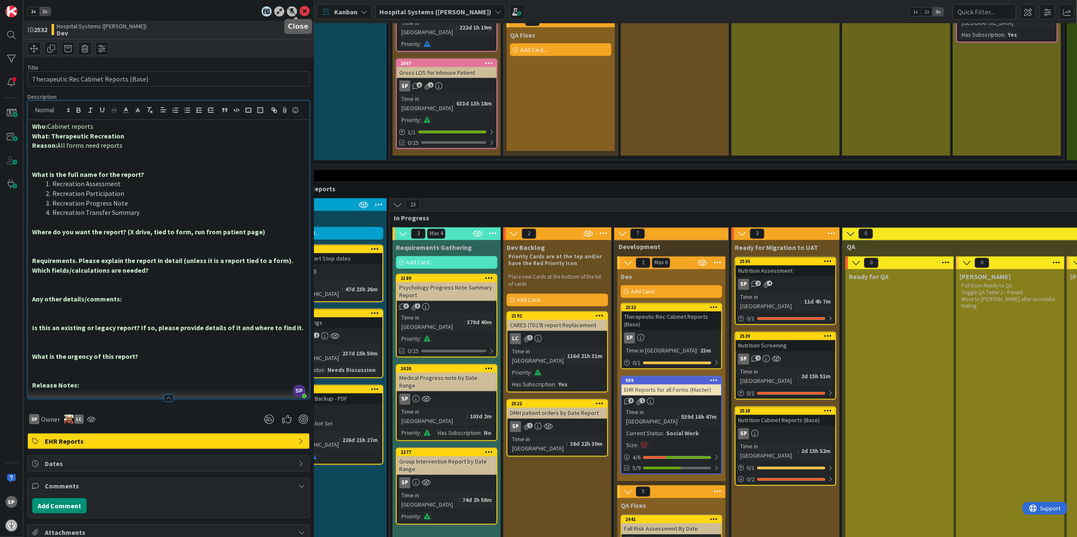
click at [300, 10] on icon at bounding box center [305, 11] width 10 height 10
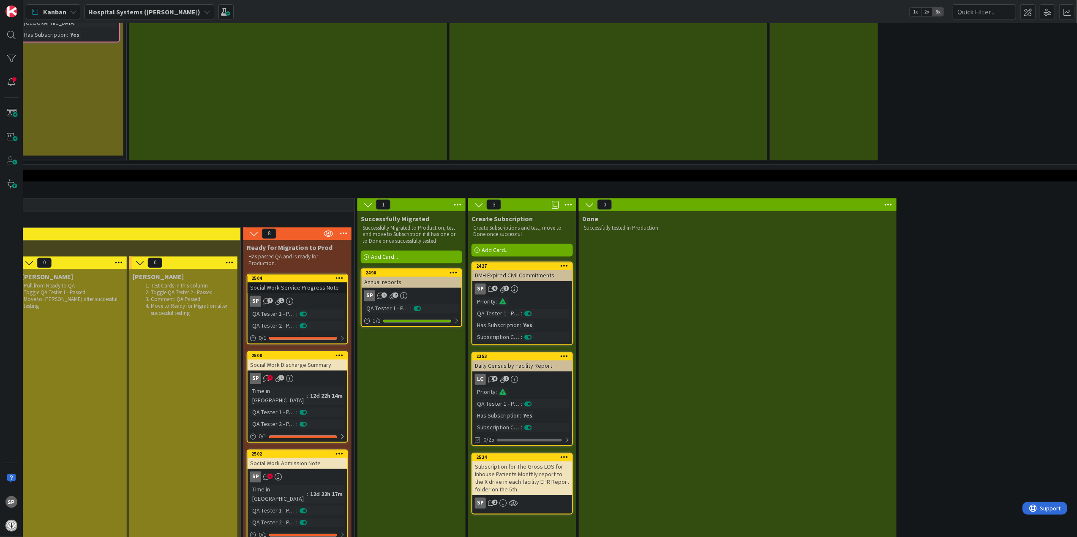
scroll to position [1408, 810]
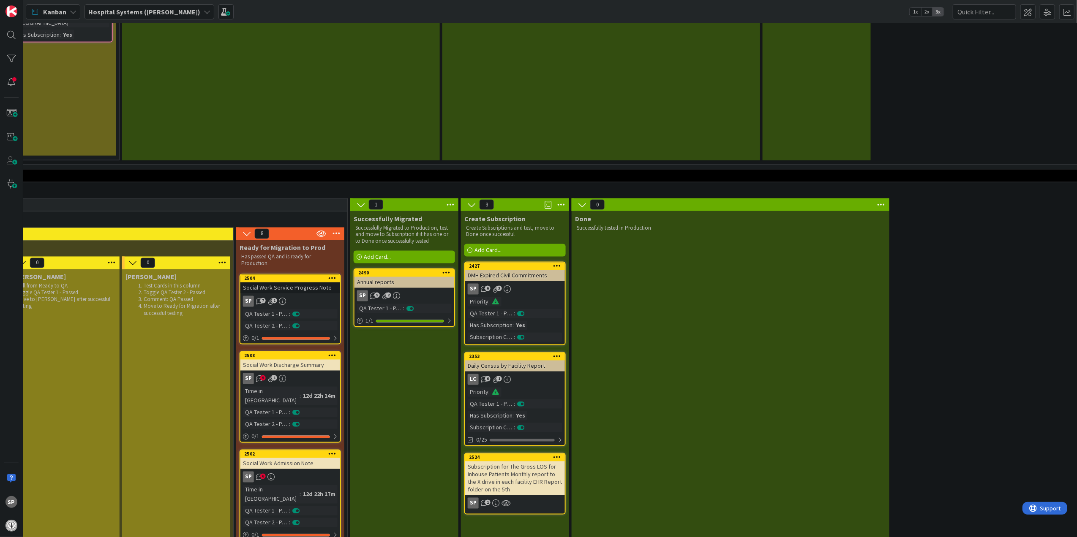
click at [414, 277] on div "Annual reports" at bounding box center [405, 282] width 100 height 11
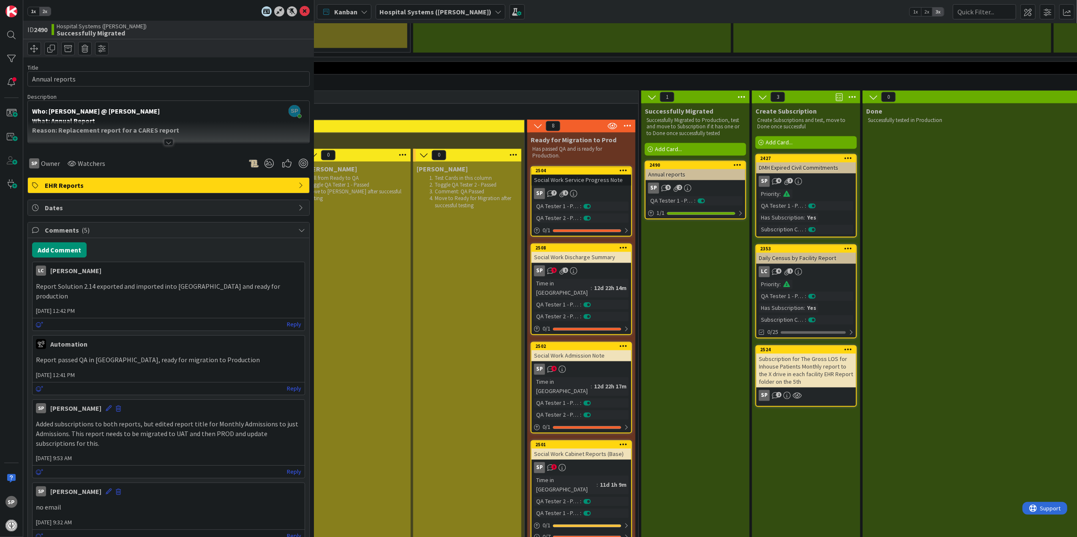
scroll to position [1577, 810]
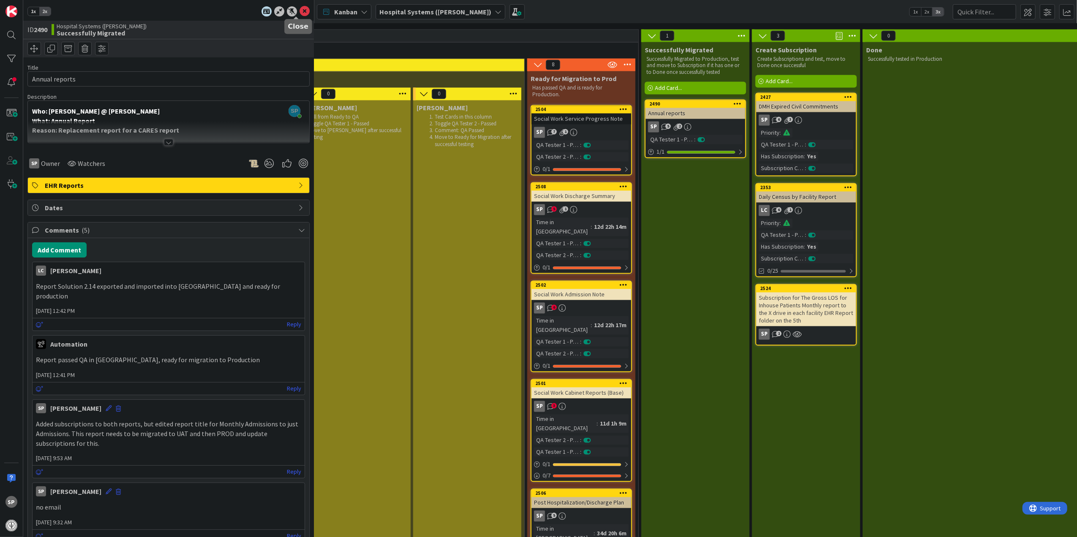
click at [300, 10] on icon at bounding box center [305, 11] width 10 height 10
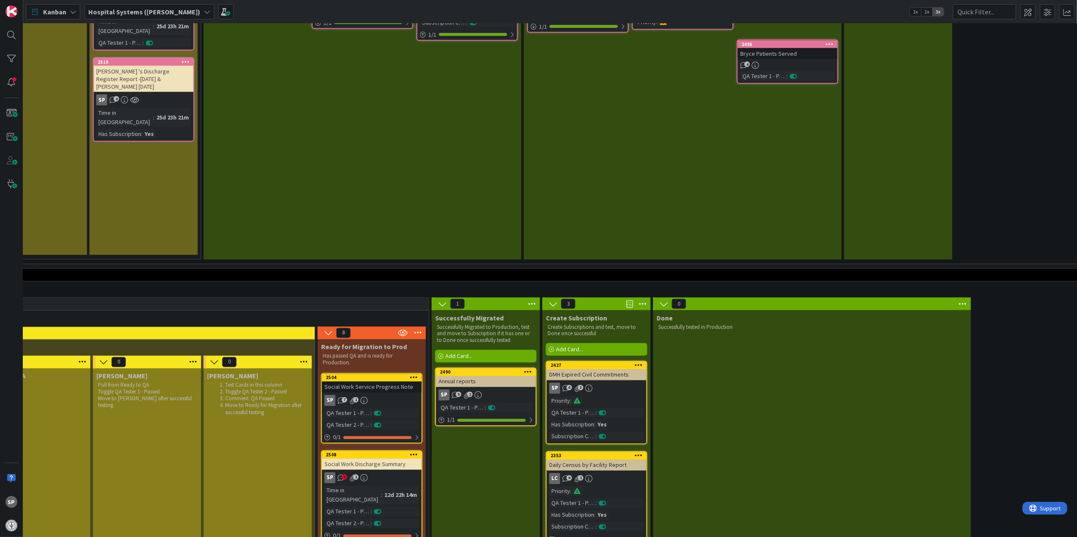
scroll to position [1295, 728]
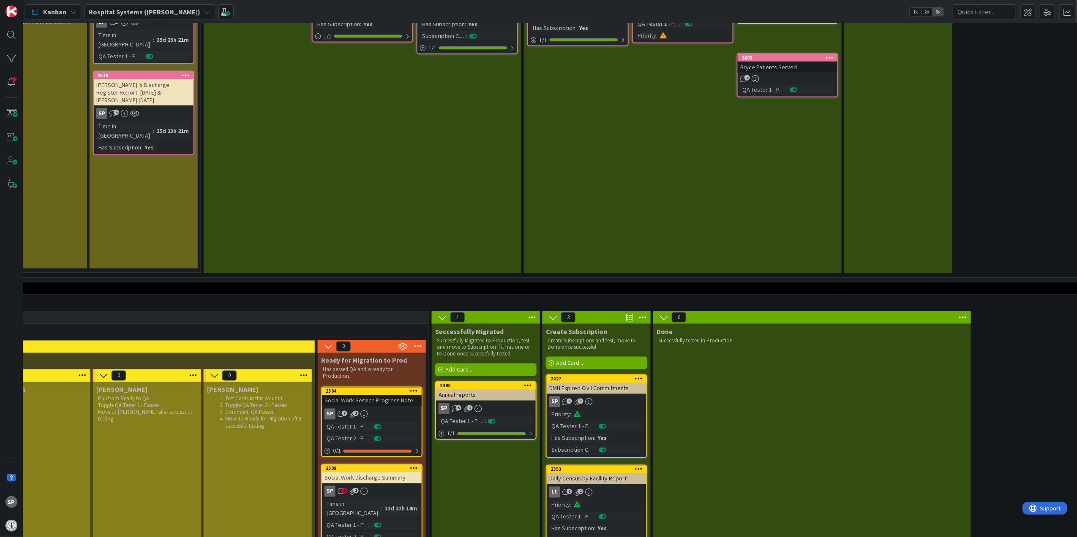
click at [500, 390] on div "Annual reports" at bounding box center [486, 395] width 100 height 11
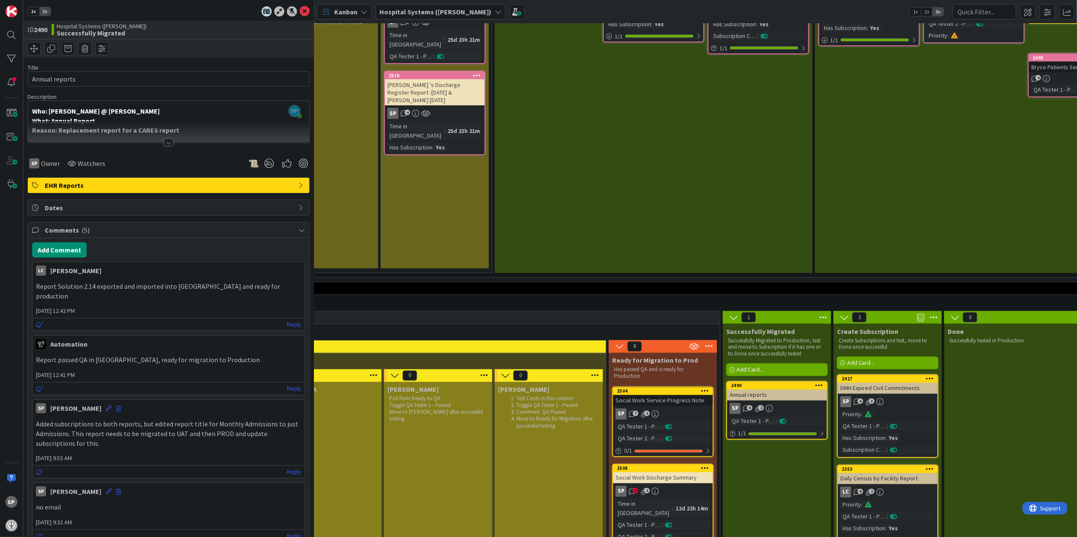
click at [168, 140] on div at bounding box center [168, 142] width 9 height 7
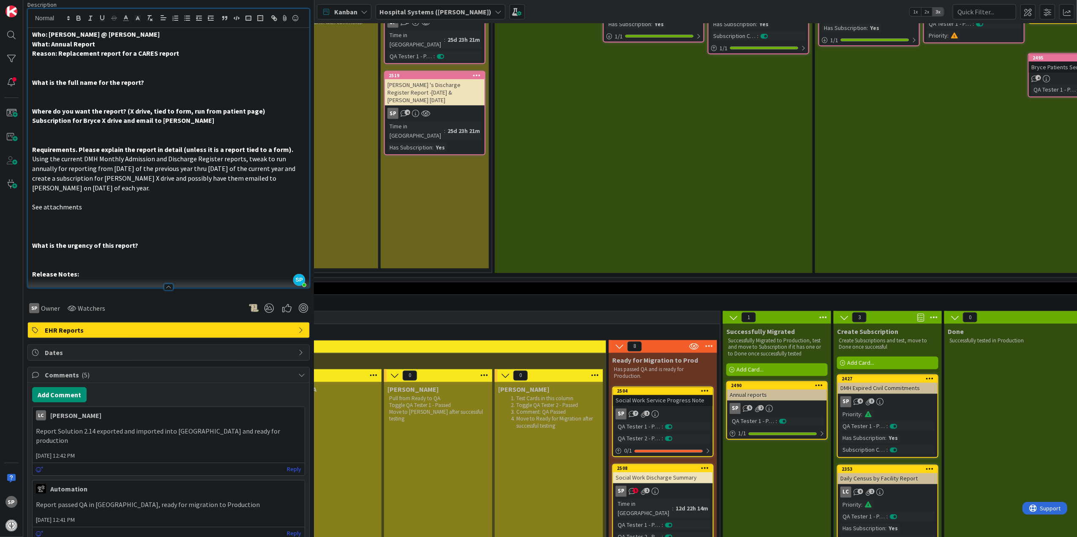
scroll to position [112, 0]
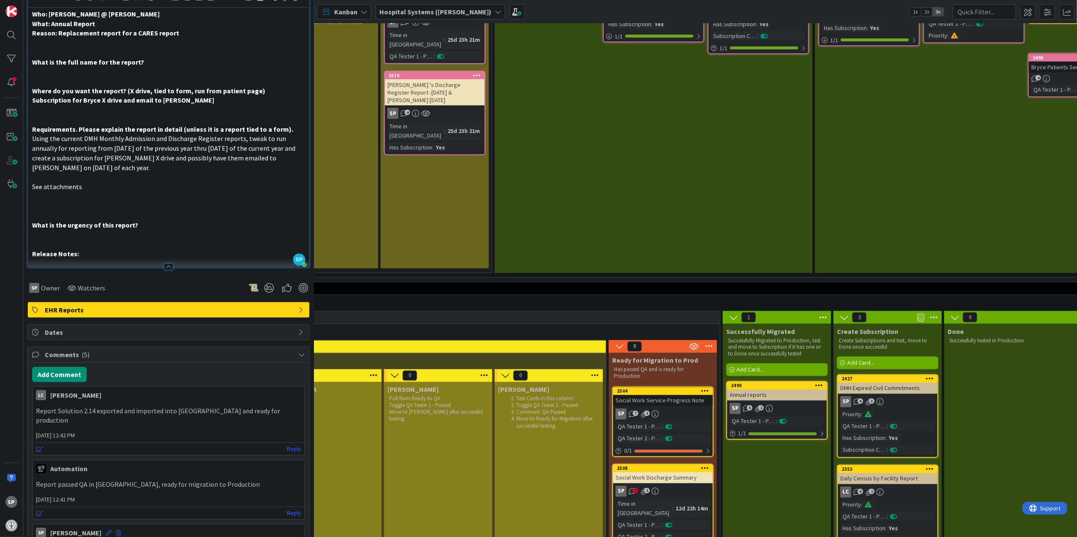
click at [165, 270] on div at bounding box center [168, 267] width 9 height 7
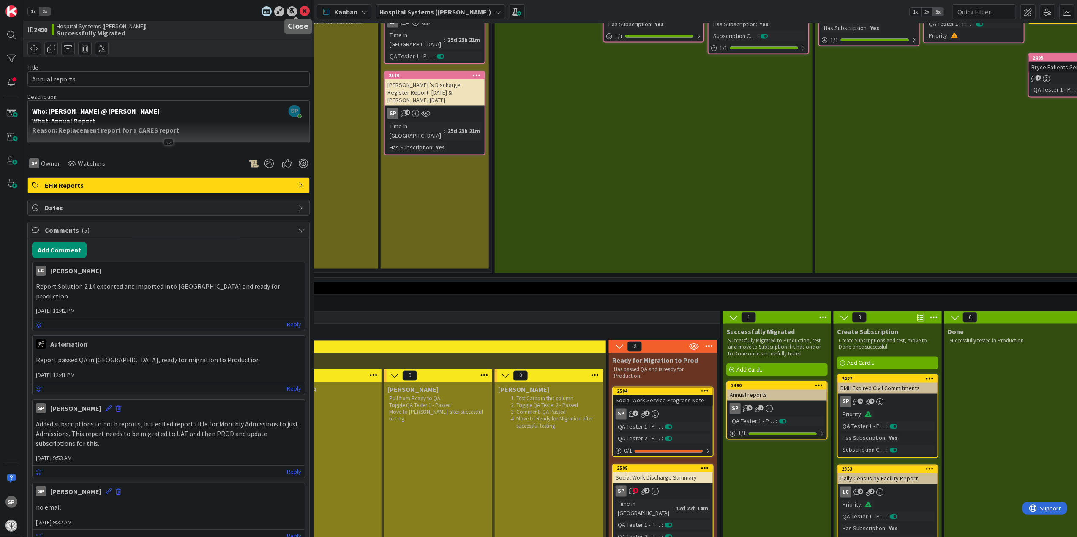
click at [300, 13] on icon at bounding box center [305, 11] width 10 height 10
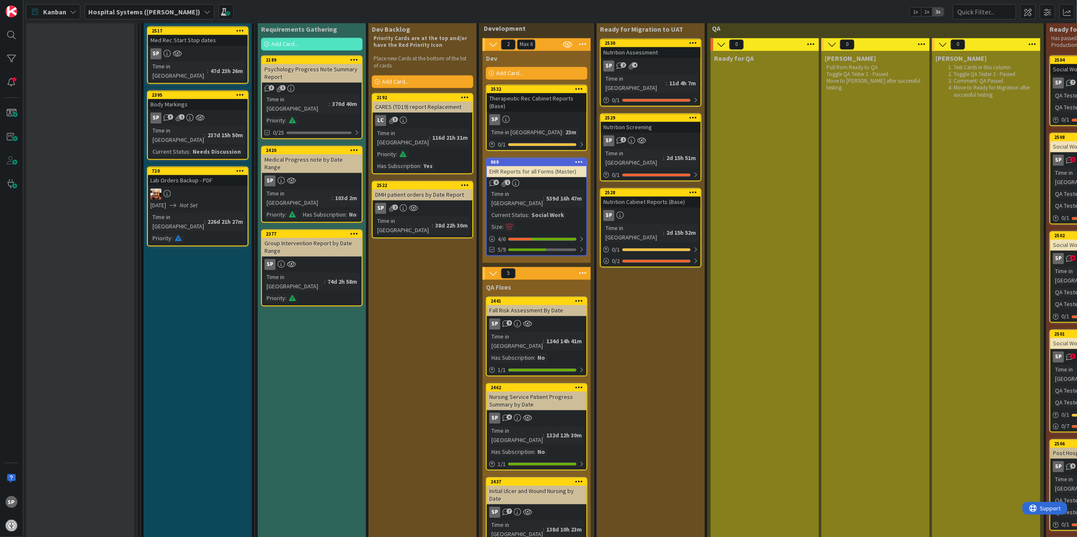
scroll to position [1577, 0]
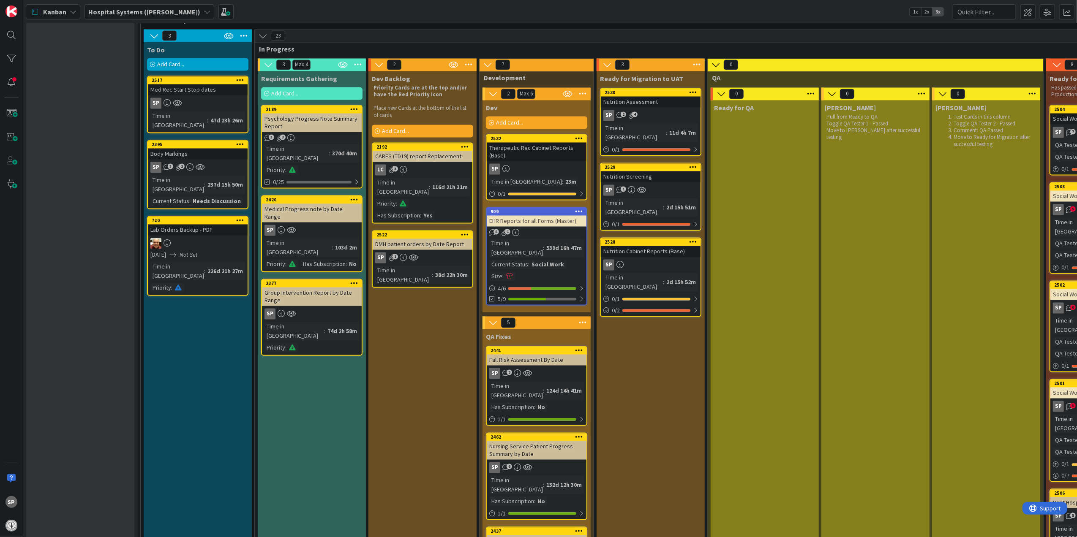
click at [993, 116] on div "[PERSON_NAME] Test Cards in this column Toggle QA Tester 2 - Passed Comment: QA…" at bounding box center [986, 490] width 108 height 778
type textarea "x"
